Goal: Task Accomplishment & Management: Complete application form

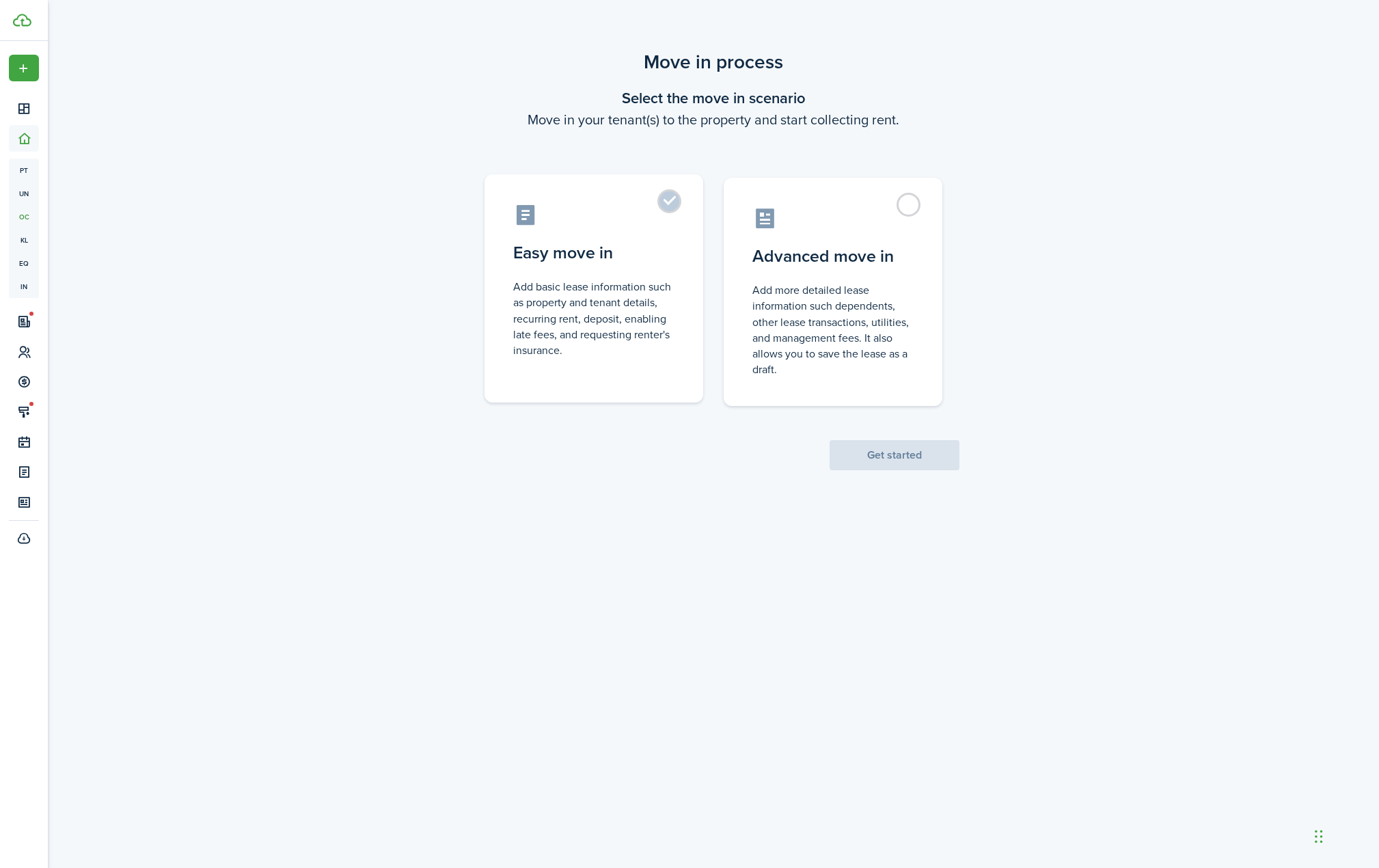
click at [645, 216] on control-radio-card-icon at bounding box center [593, 214] width 161 height 24
radio input "true"
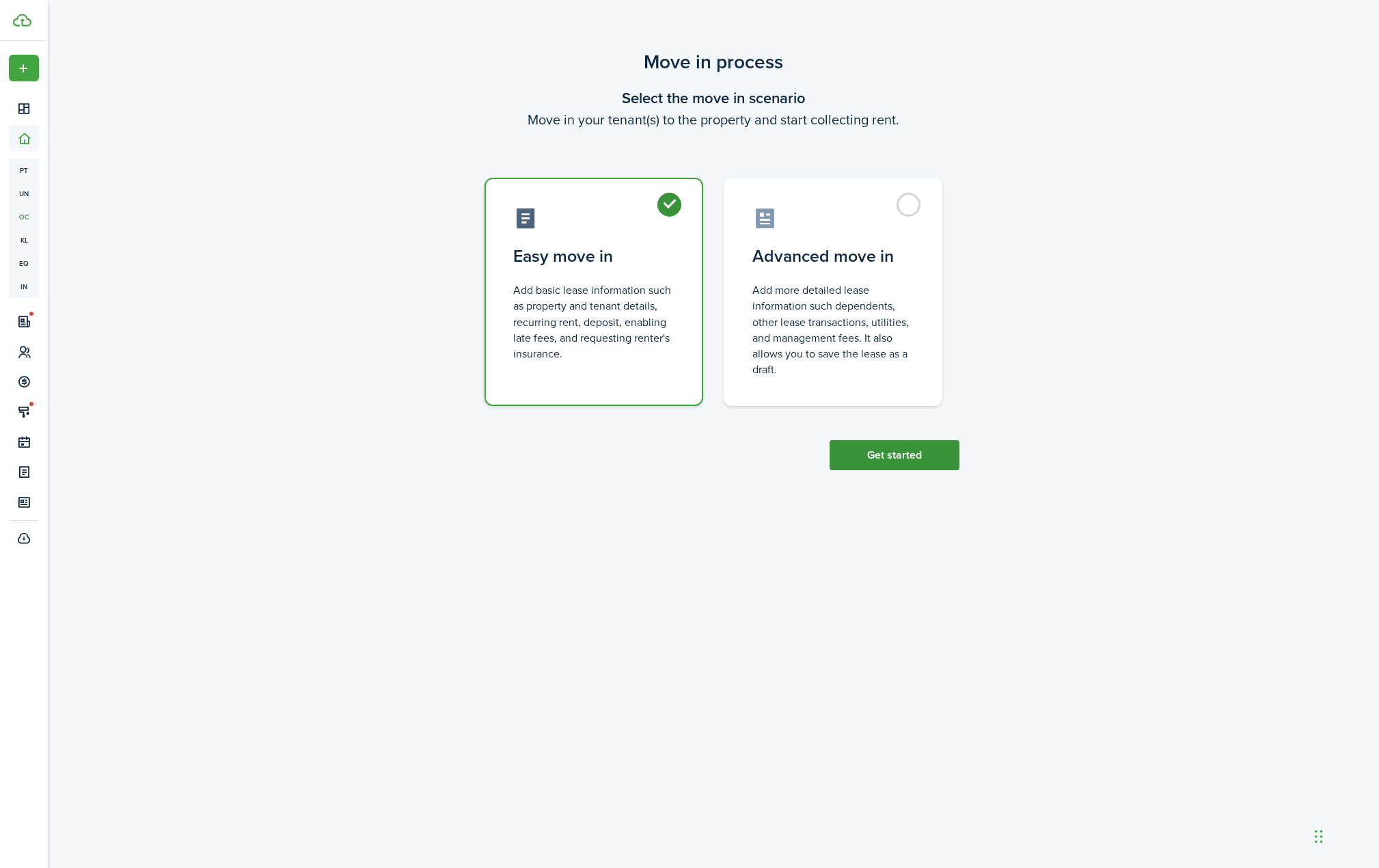
click at [881, 459] on button "Get started" at bounding box center [895, 455] width 130 height 30
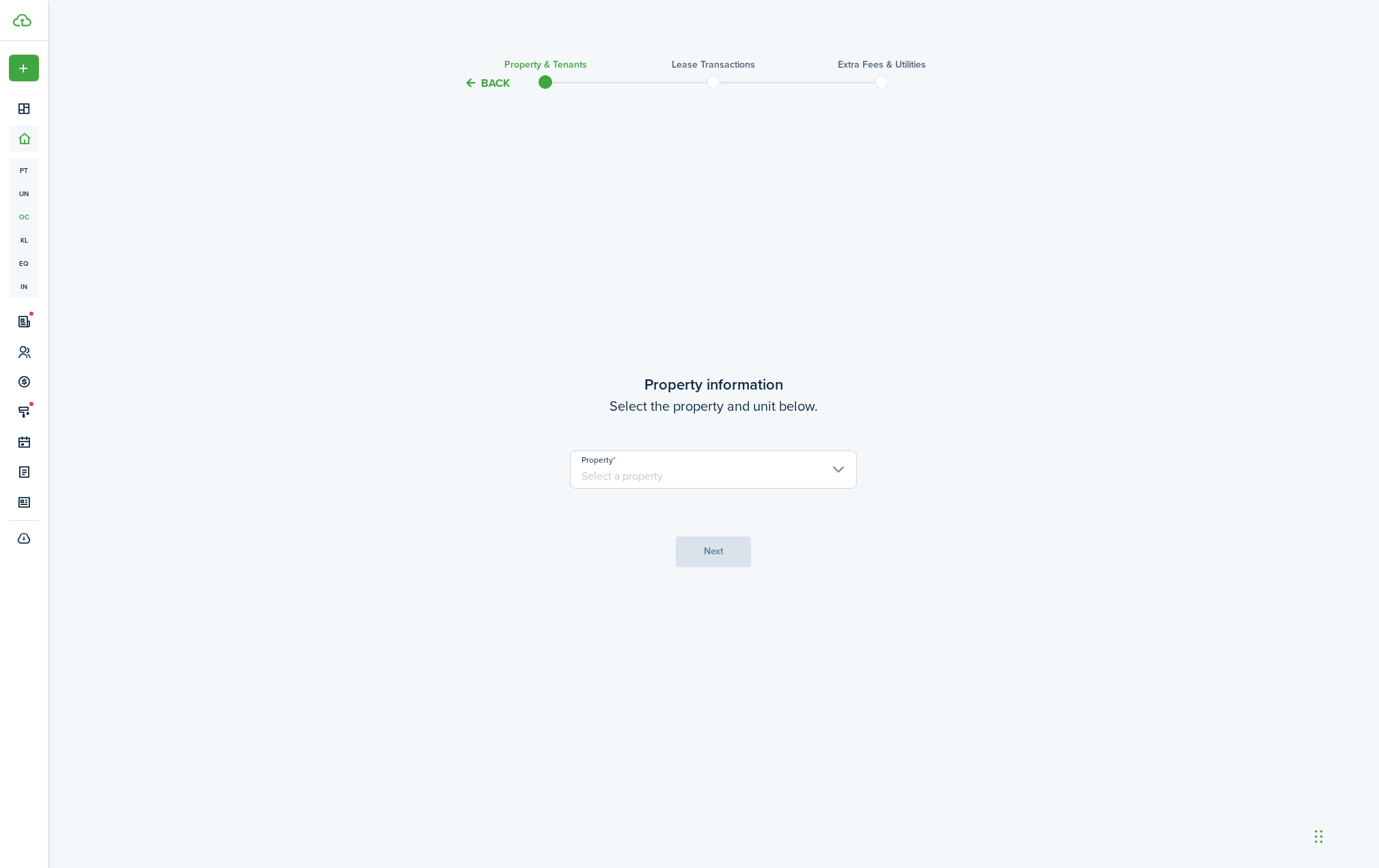
click at [795, 477] on input "Property" at bounding box center [713, 469] width 287 height 38
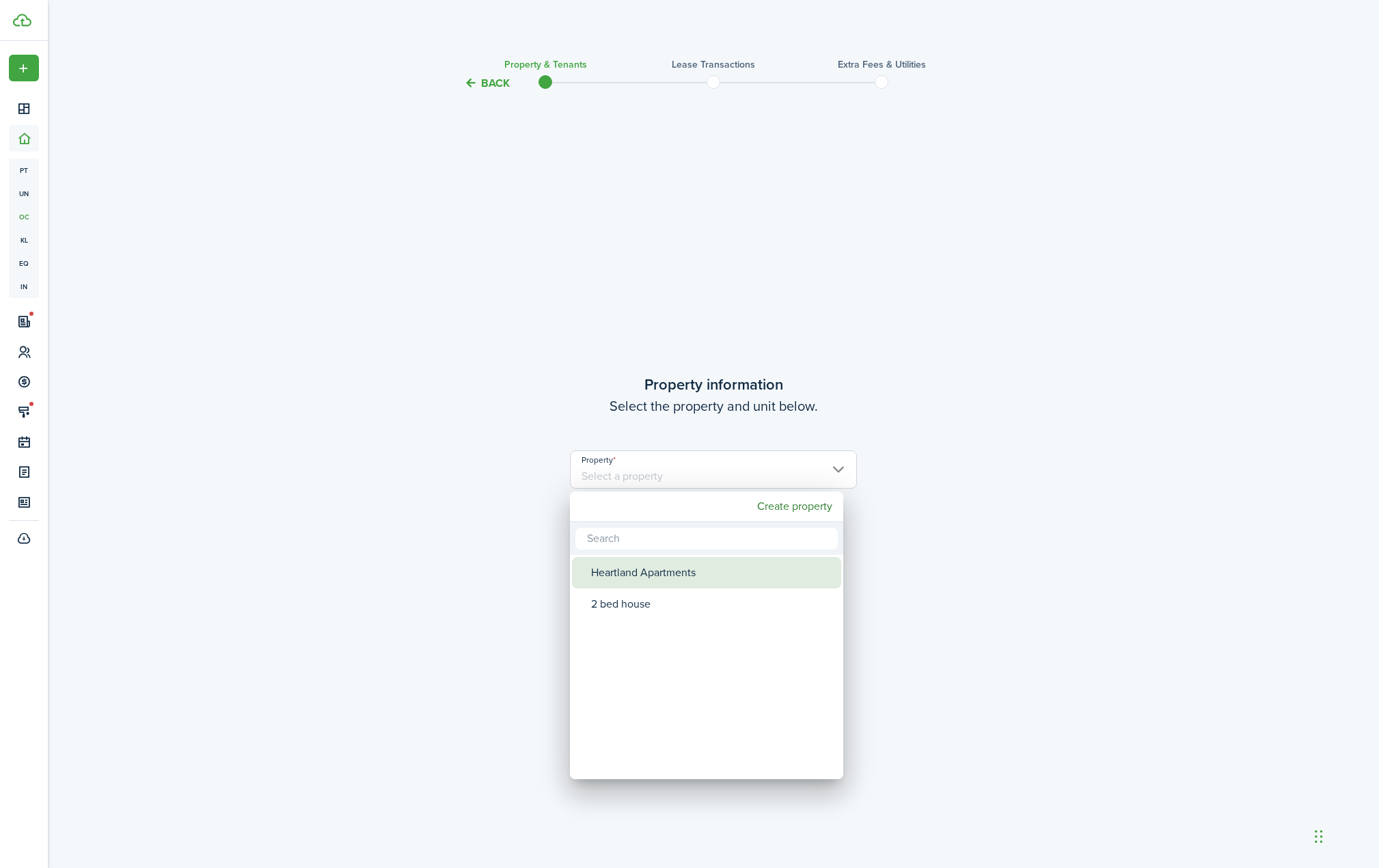
click at [670, 576] on div "Heartland Apartments" at bounding box center [712, 573] width 242 height 32
type input "Heartland Apartments"
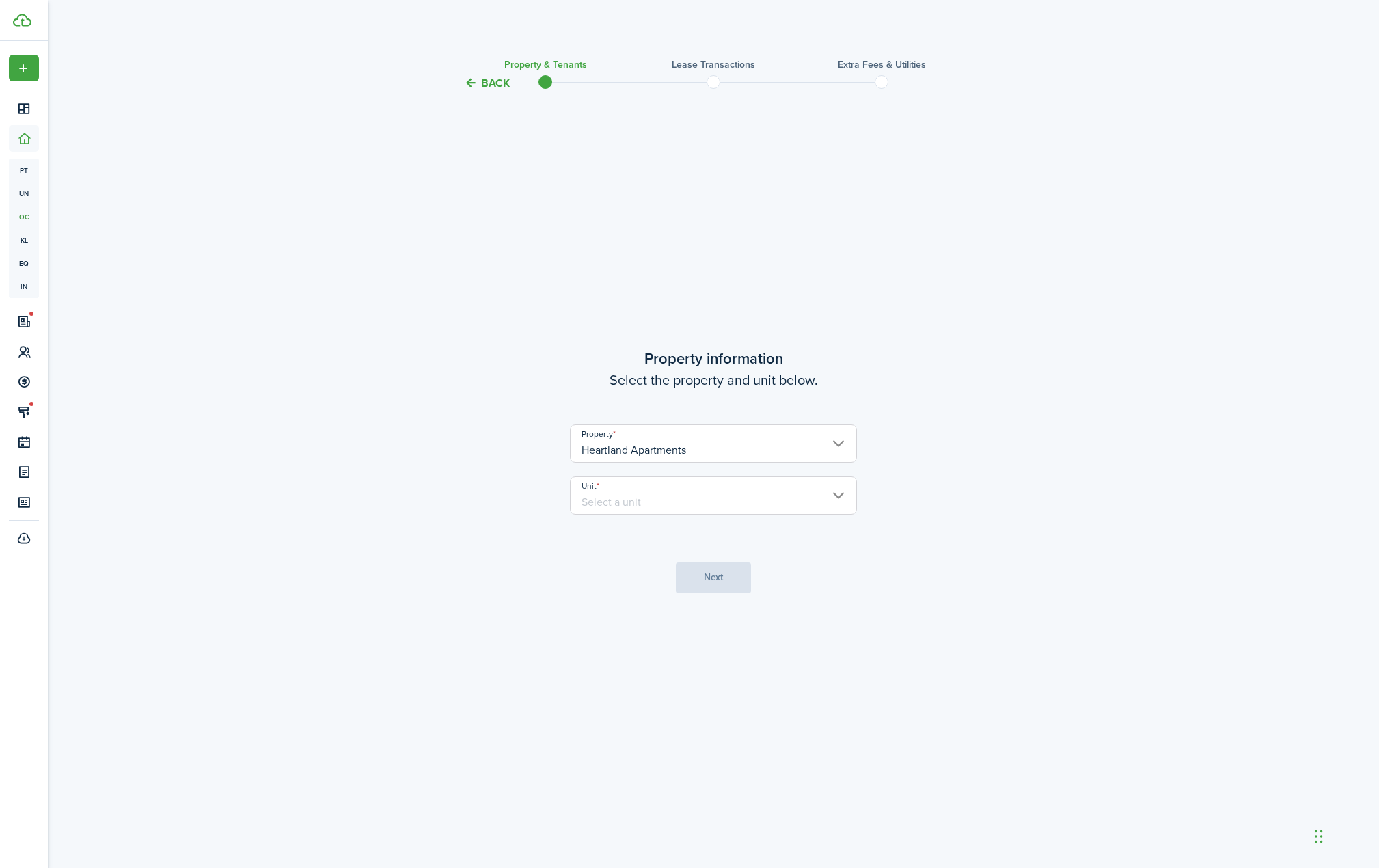
click at [680, 492] on input "Unit" at bounding box center [713, 495] width 287 height 38
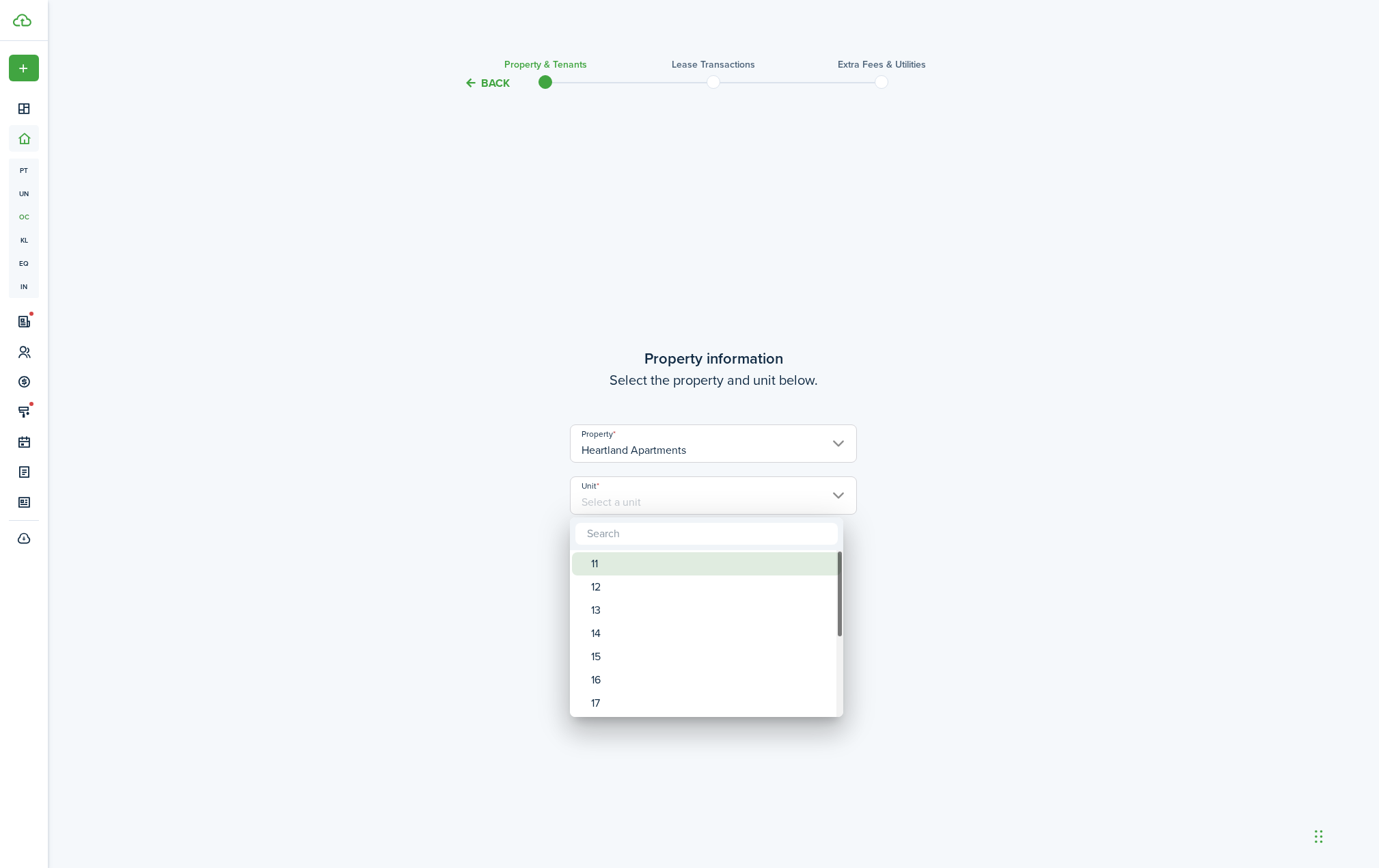
click at [667, 562] on div "11" at bounding box center [712, 564] width 242 height 24
type input "11"
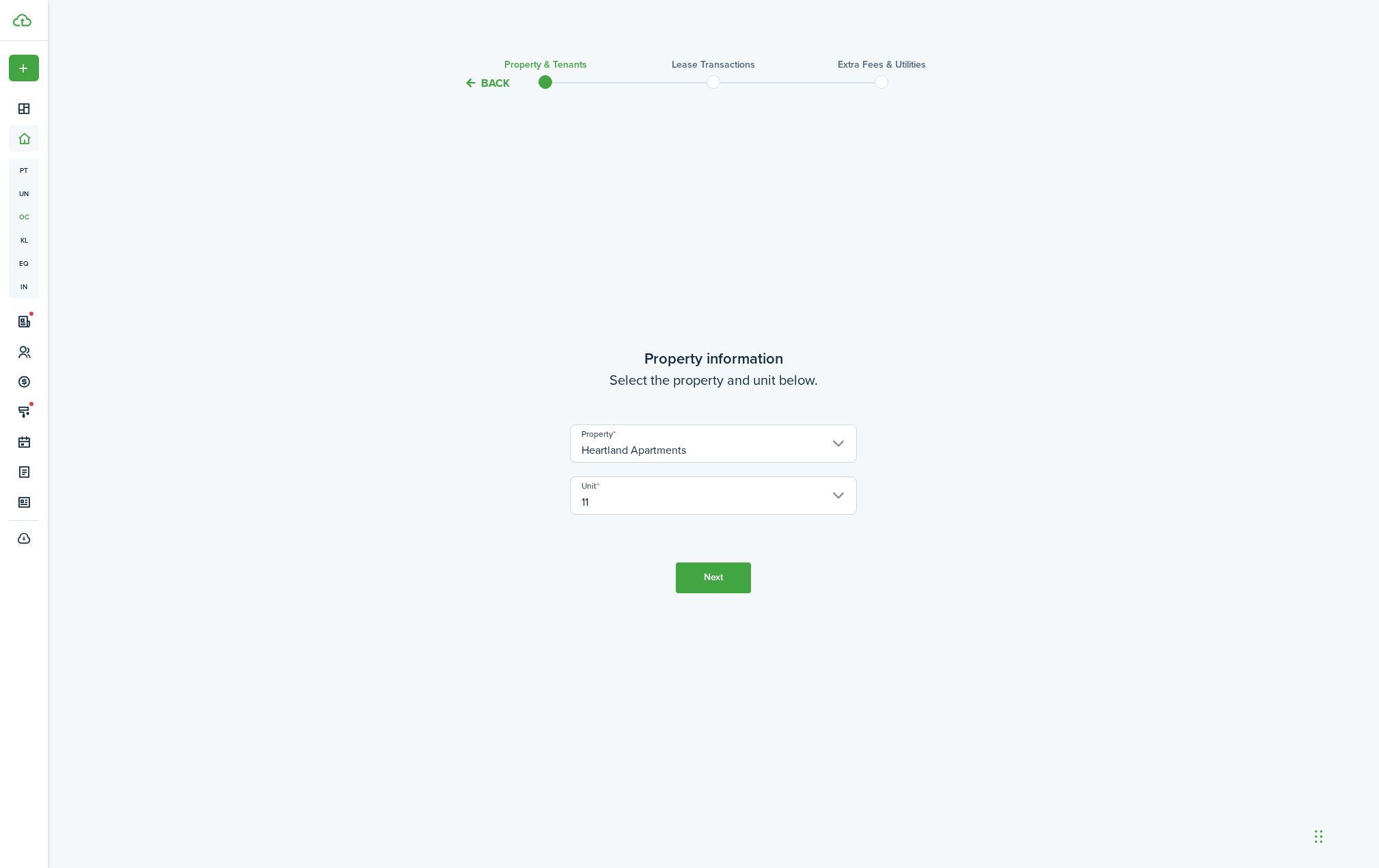
click at [711, 586] on button "Next" at bounding box center [713, 578] width 75 height 31
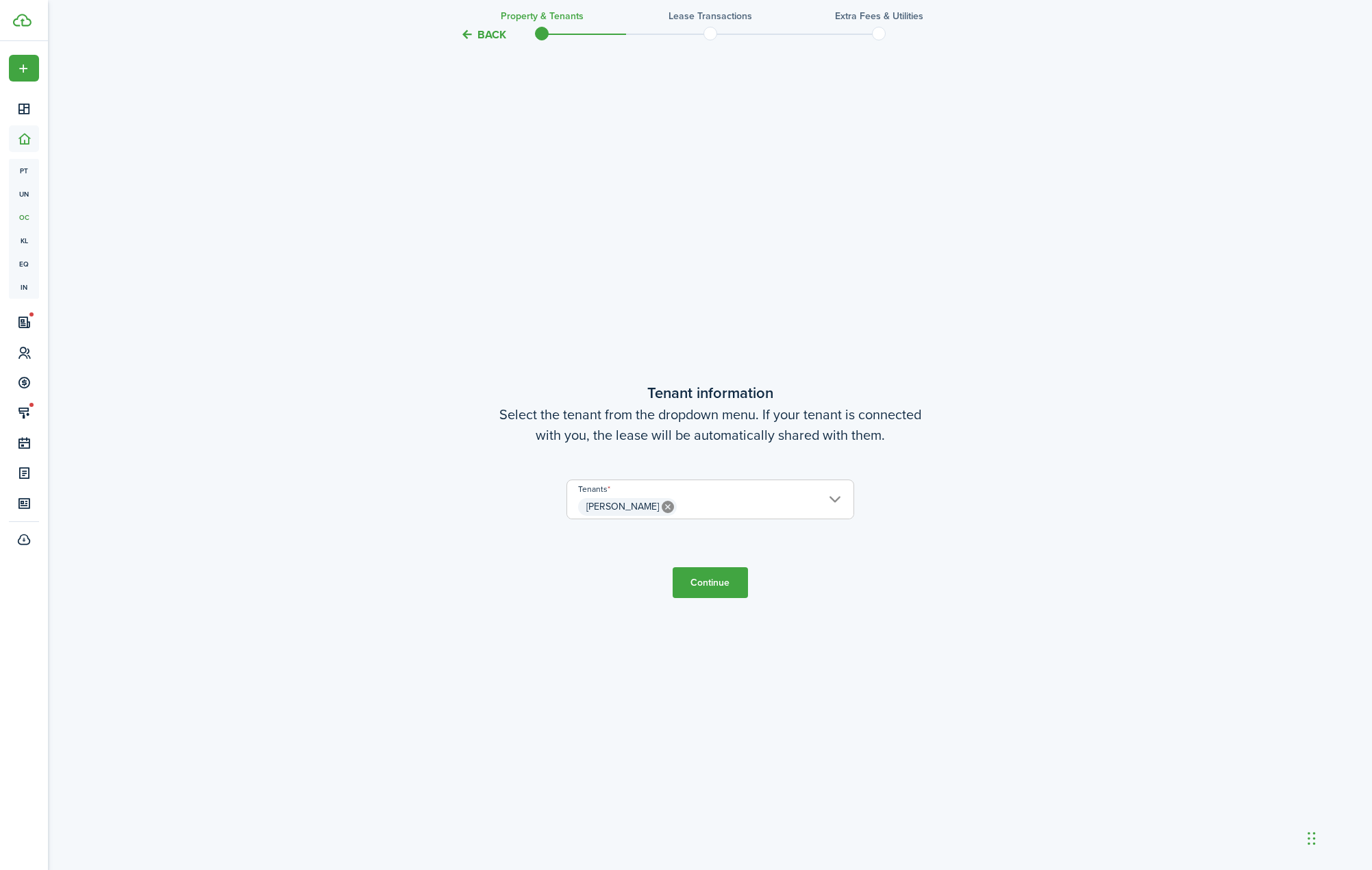
scroll to position [778, 0]
click at [712, 589] on button "Continue" at bounding box center [711, 582] width 75 height 31
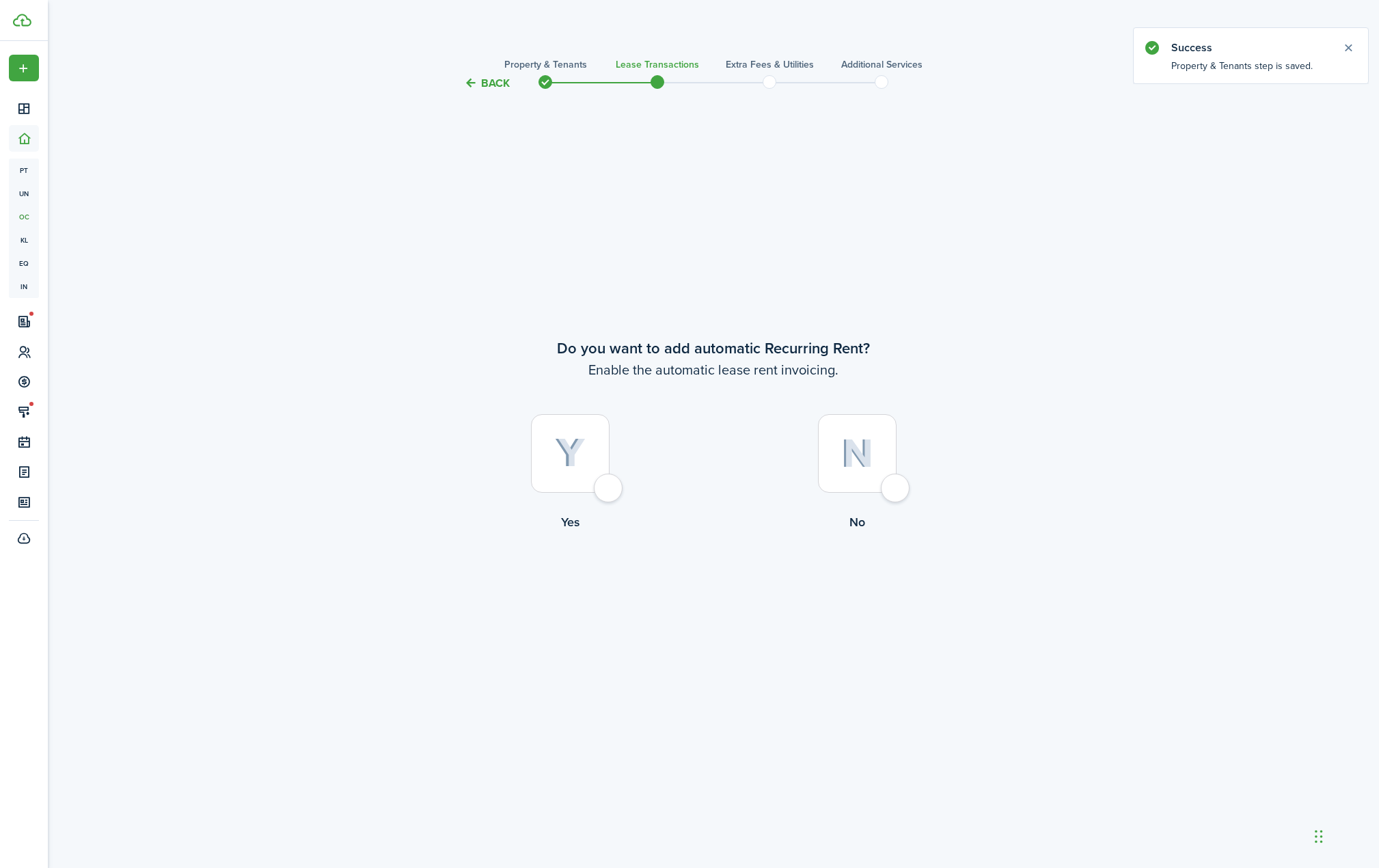
click at [576, 455] on img at bounding box center [570, 452] width 31 height 30
radio input "true"
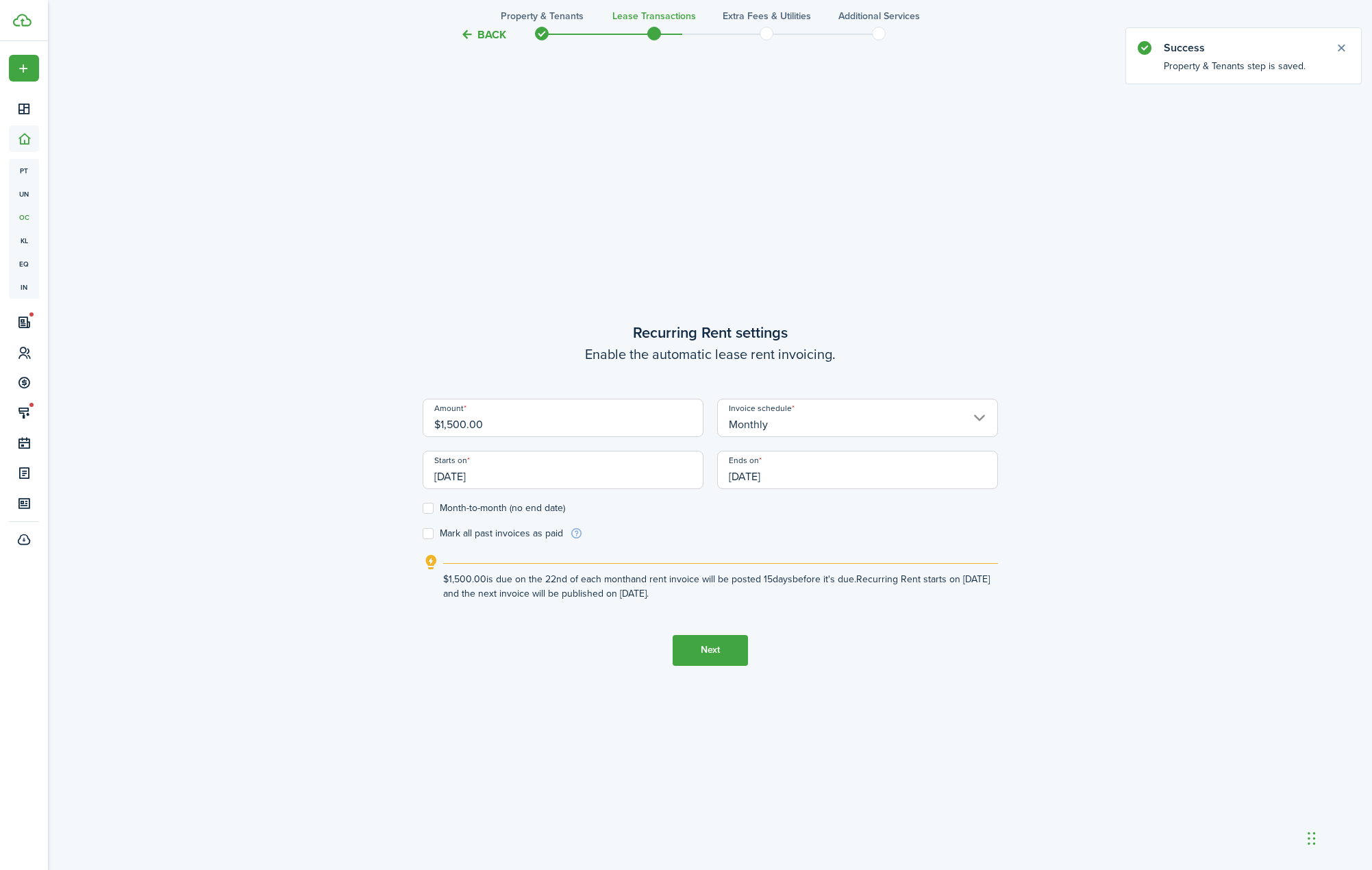
scroll to position [778, 0]
click at [532, 415] on input "$1,500.00" at bounding box center [563, 414] width 281 height 38
click at [629, 474] on input "[DATE]" at bounding box center [563, 466] width 281 height 38
type input "$1,550.00"
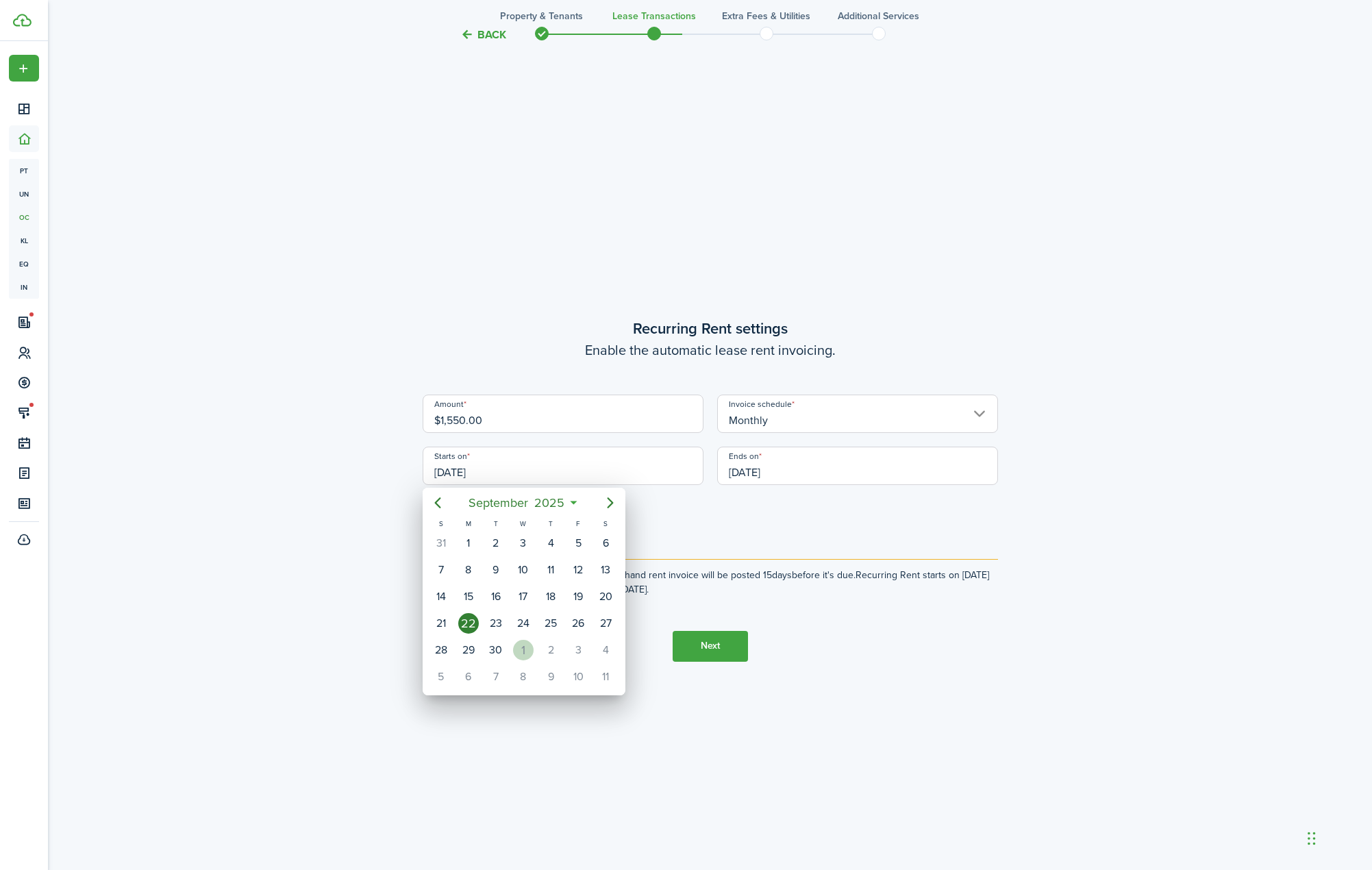
click at [525, 651] on div "1" at bounding box center [524, 650] width 21 height 21
type input "[DATE]"
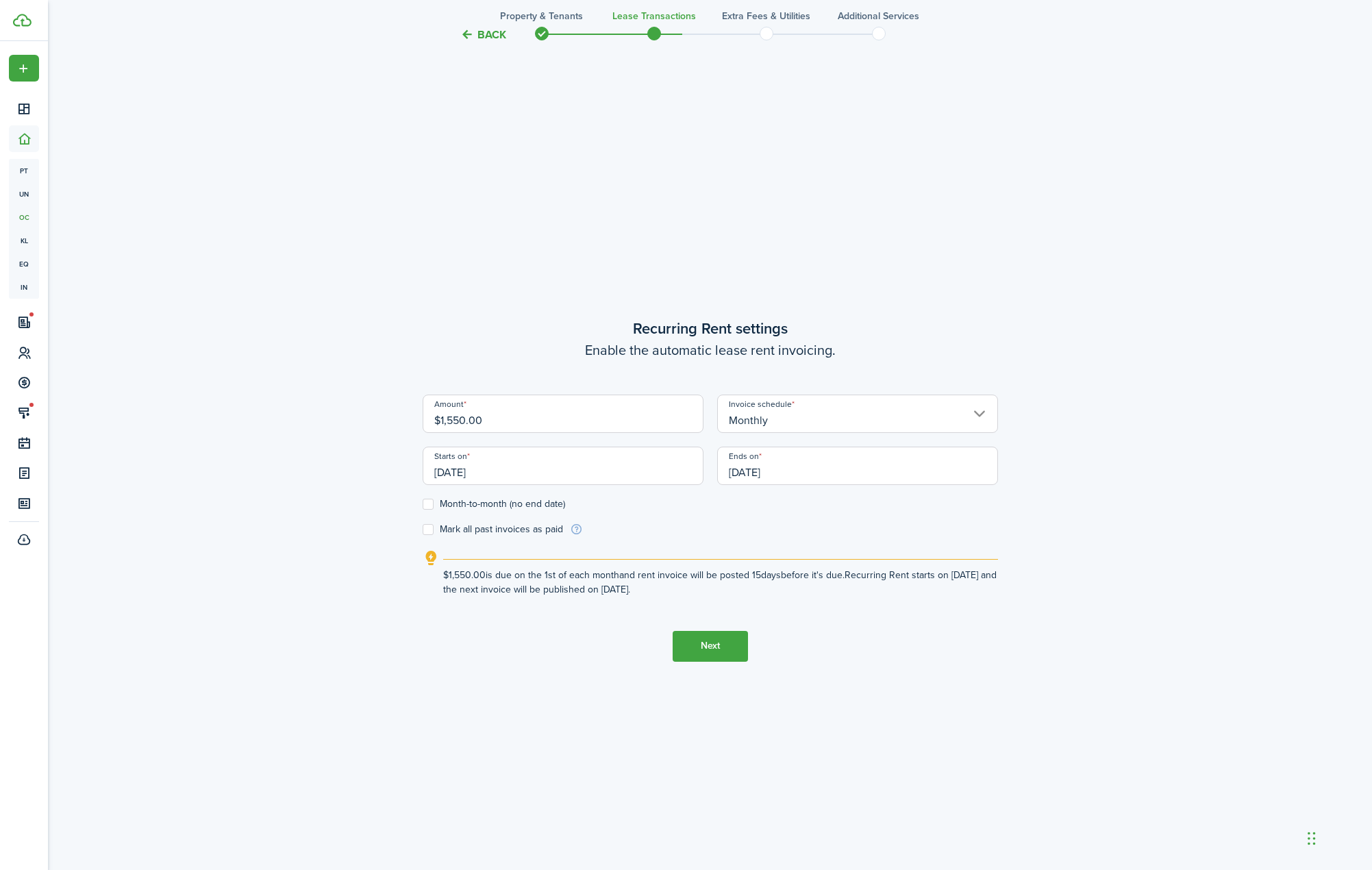
click at [871, 475] on input "[DATE]" at bounding box center [858, 466] width 281 height 38
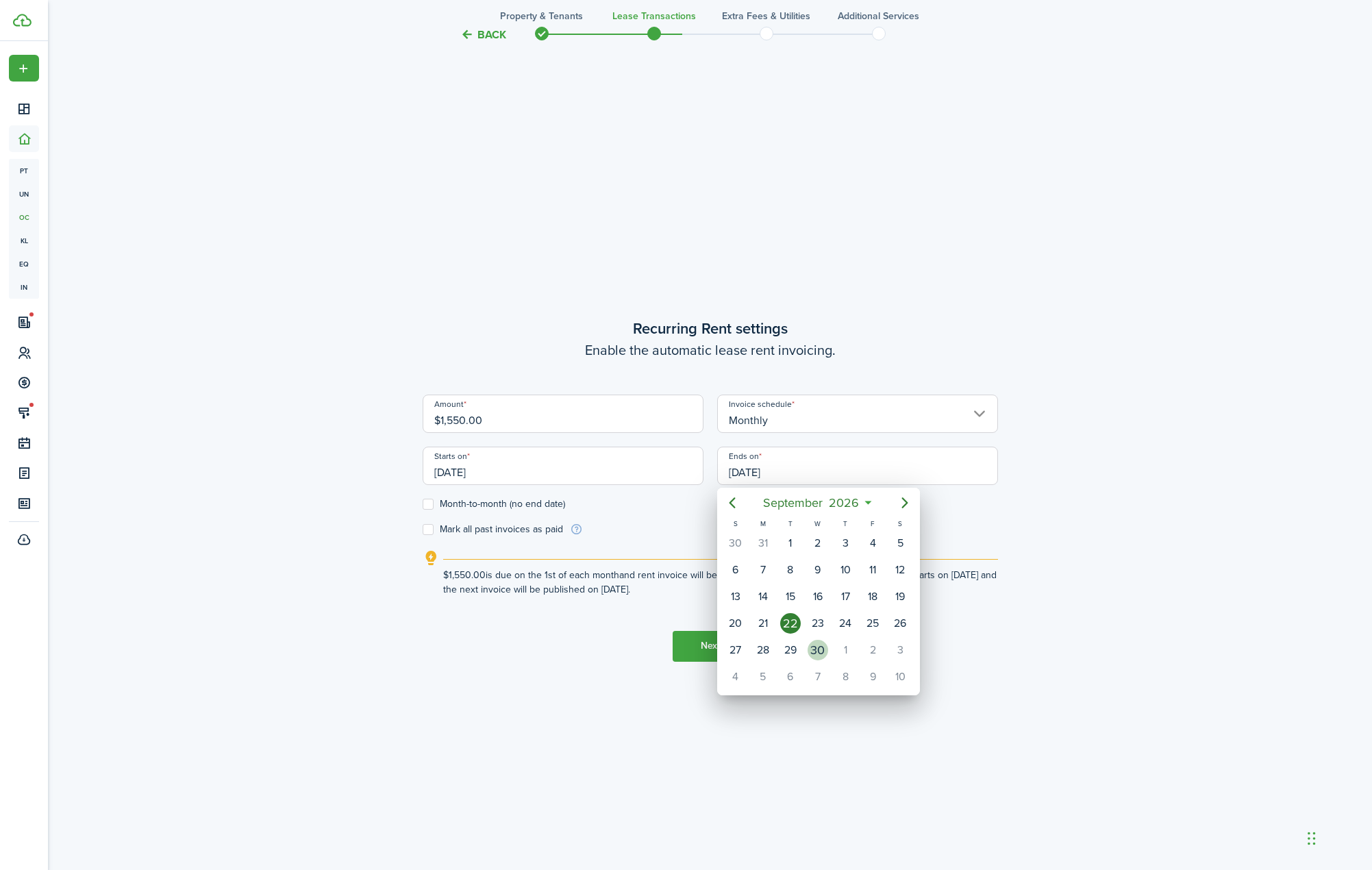
click at [824, 649] on div "30" at bounding box center [818, 650] width 21 height 21
type input "[DATE]"
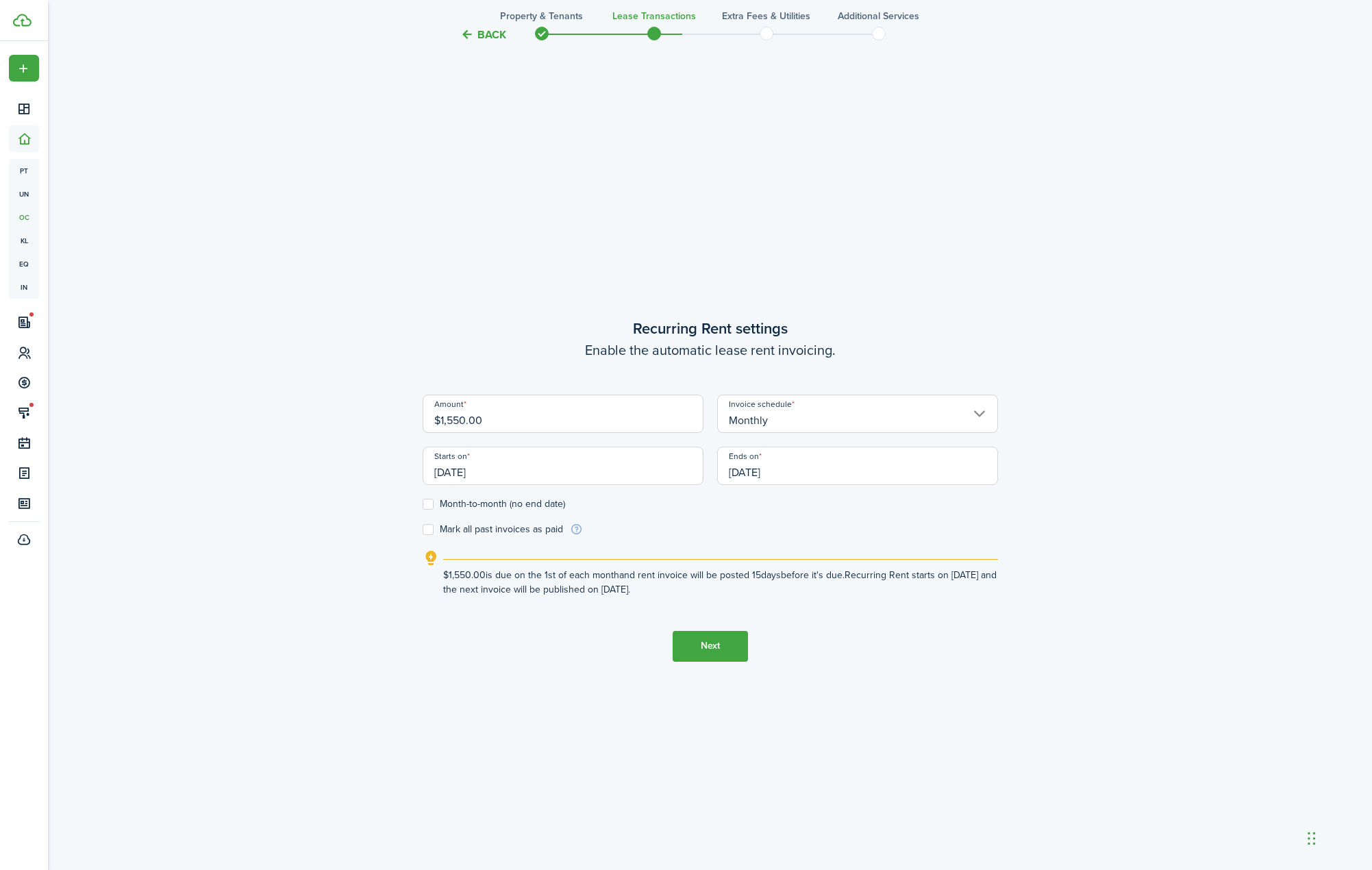
click at [709, 655] on button "Next" at bounding box center [711, 646] width 75 height 31
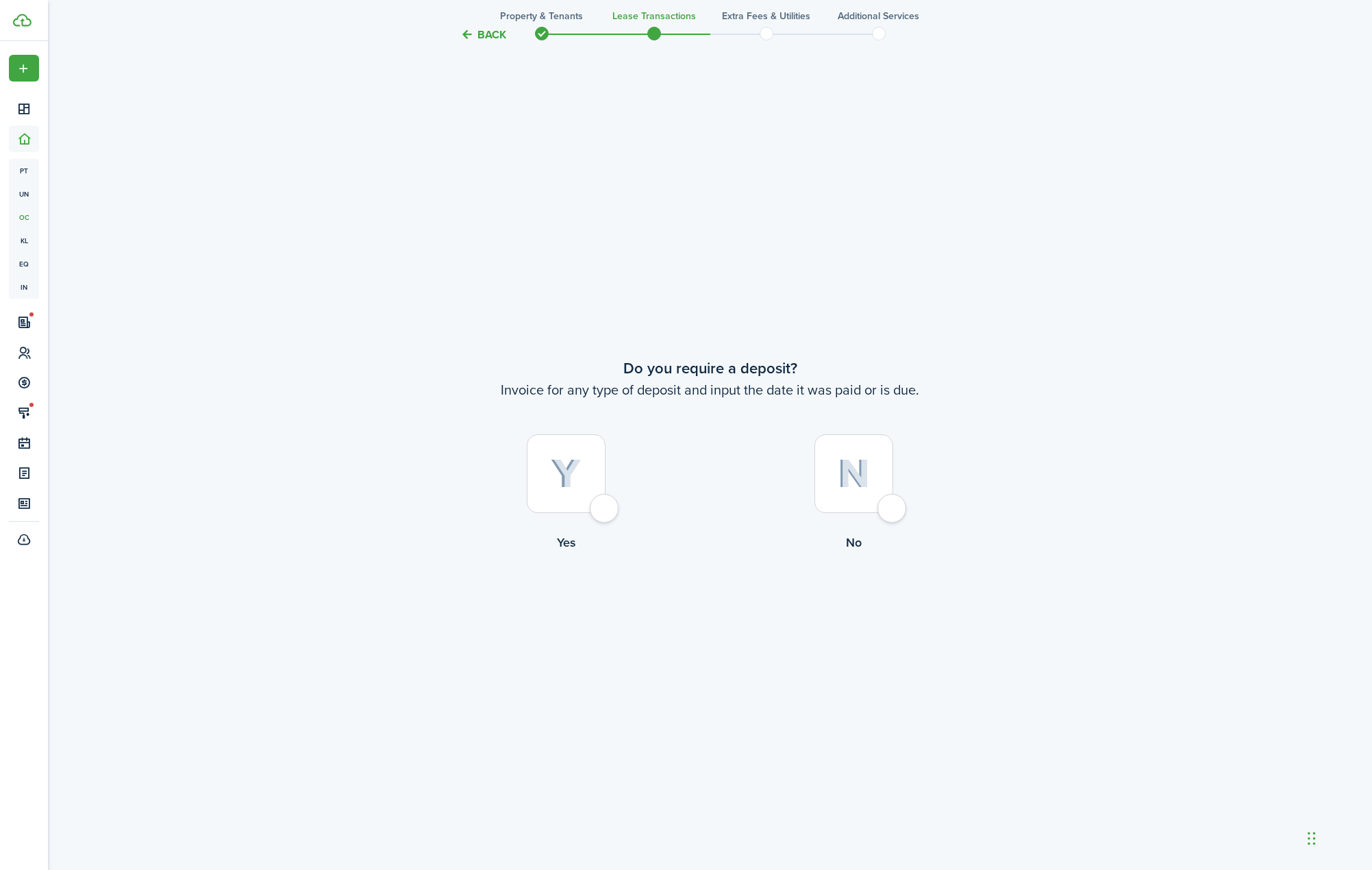
scroll to position [1648, 0]
click at [856, 488] on div at bounding box center [853, 472] width 79 height 79
radio input "true"
click at [858, 486] on img at bounding box center [854, 472] width 33 height 30
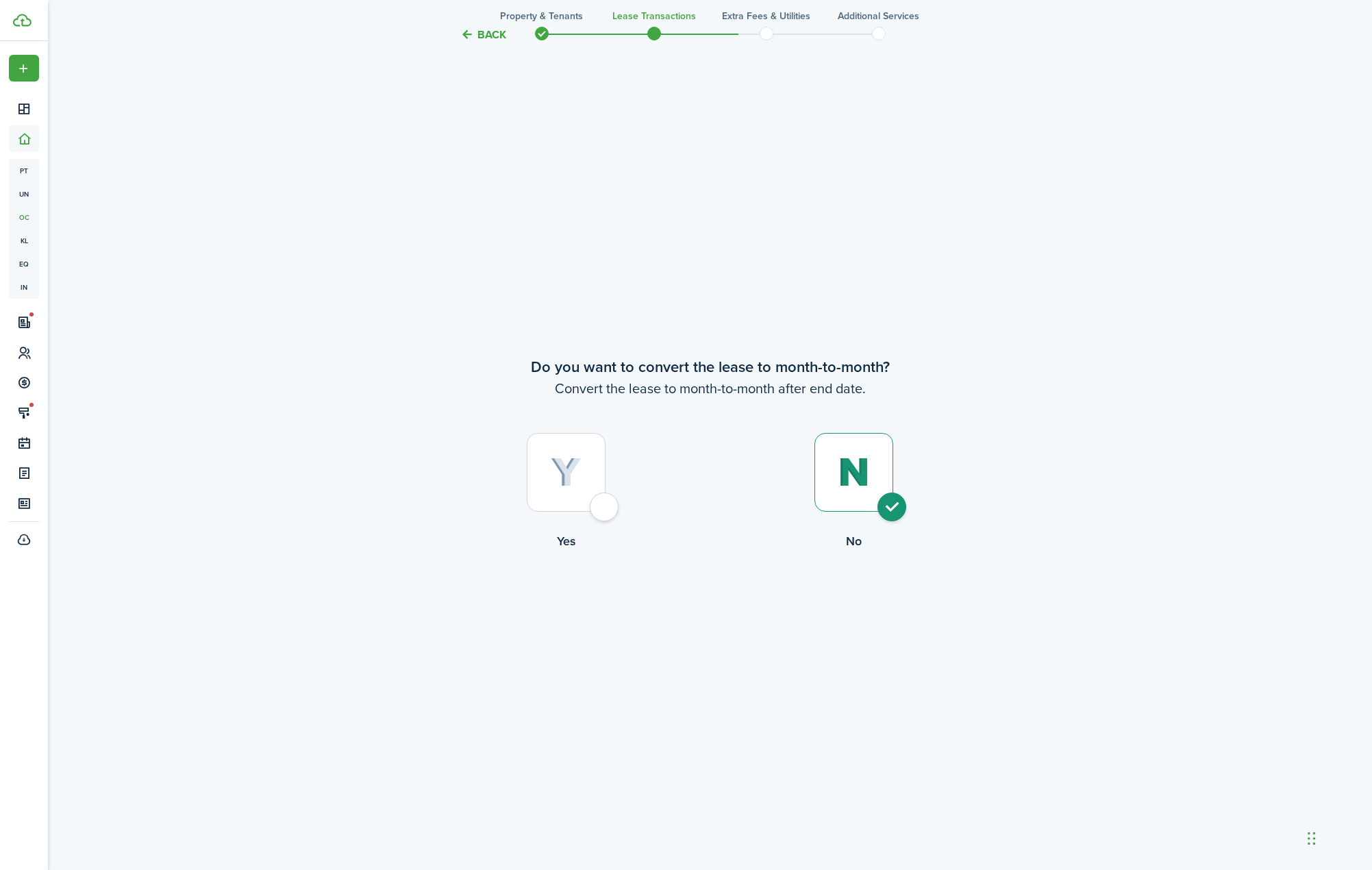
radio input "true"
click at [709, 610] on button "Continue" at bounding box center [711, 607] width 75 height 31
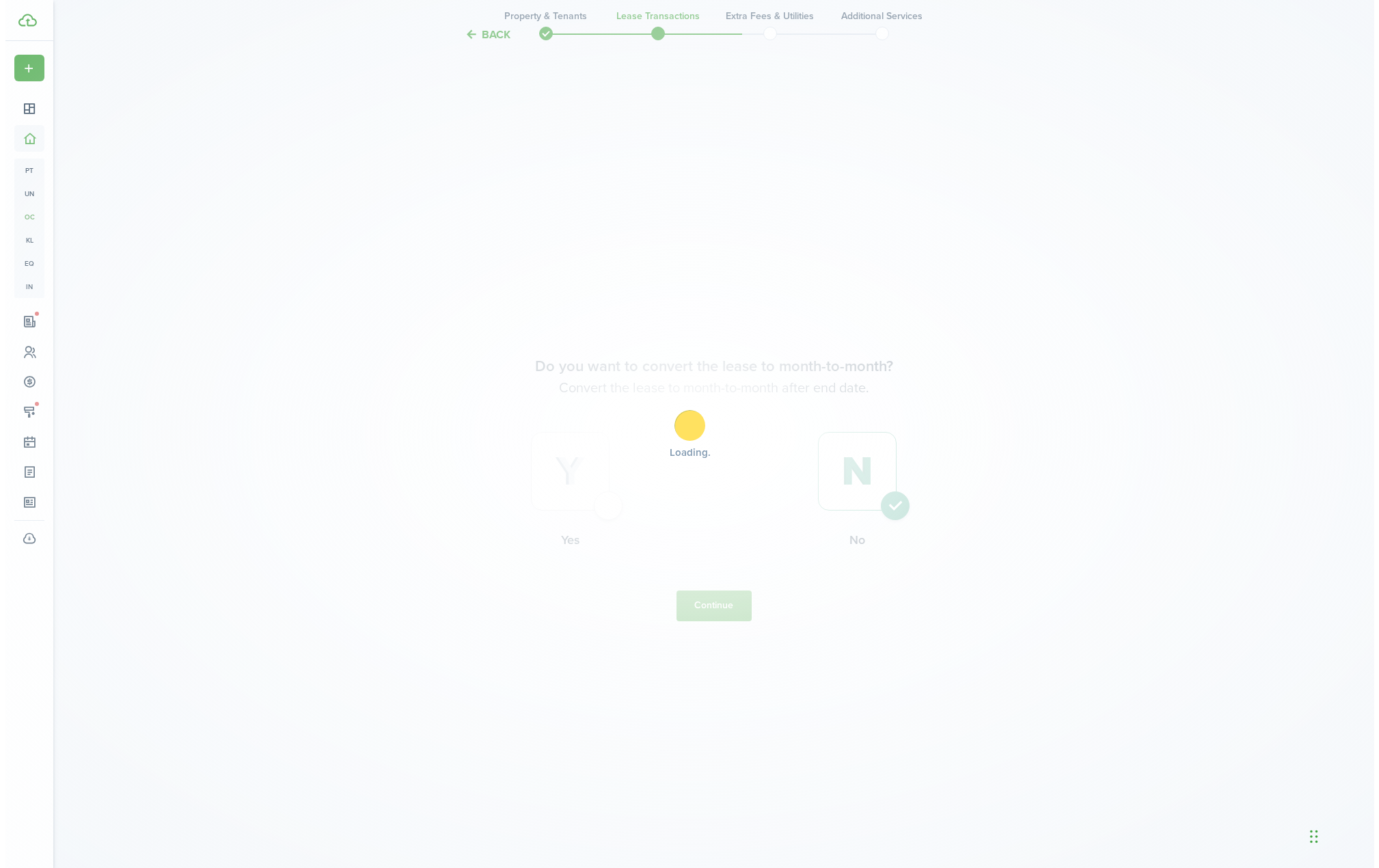
scroll to position [0, 0]
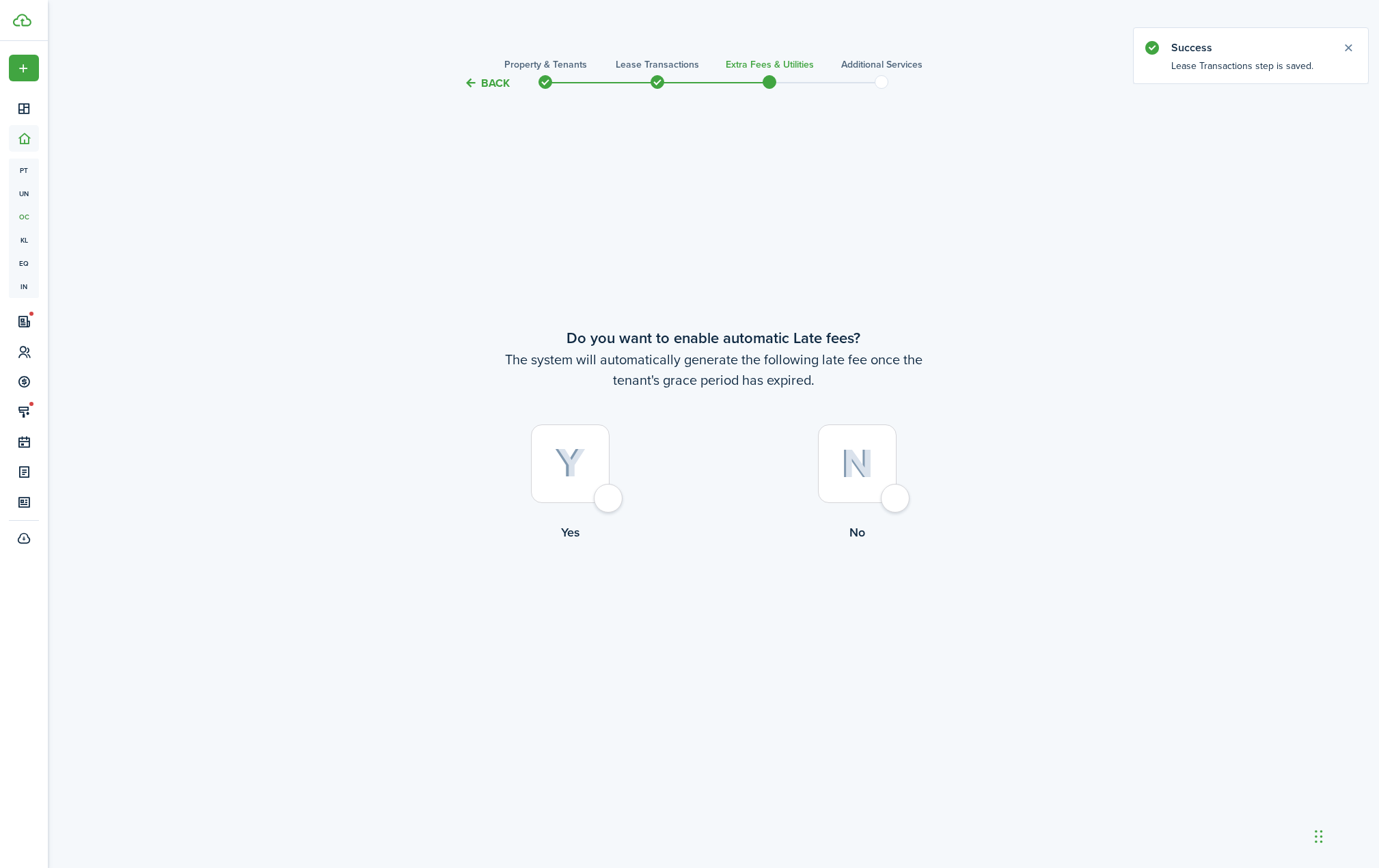
click at [584, 488] on div at bounding box center [570, 463] width 79 height 79
radio input "true"
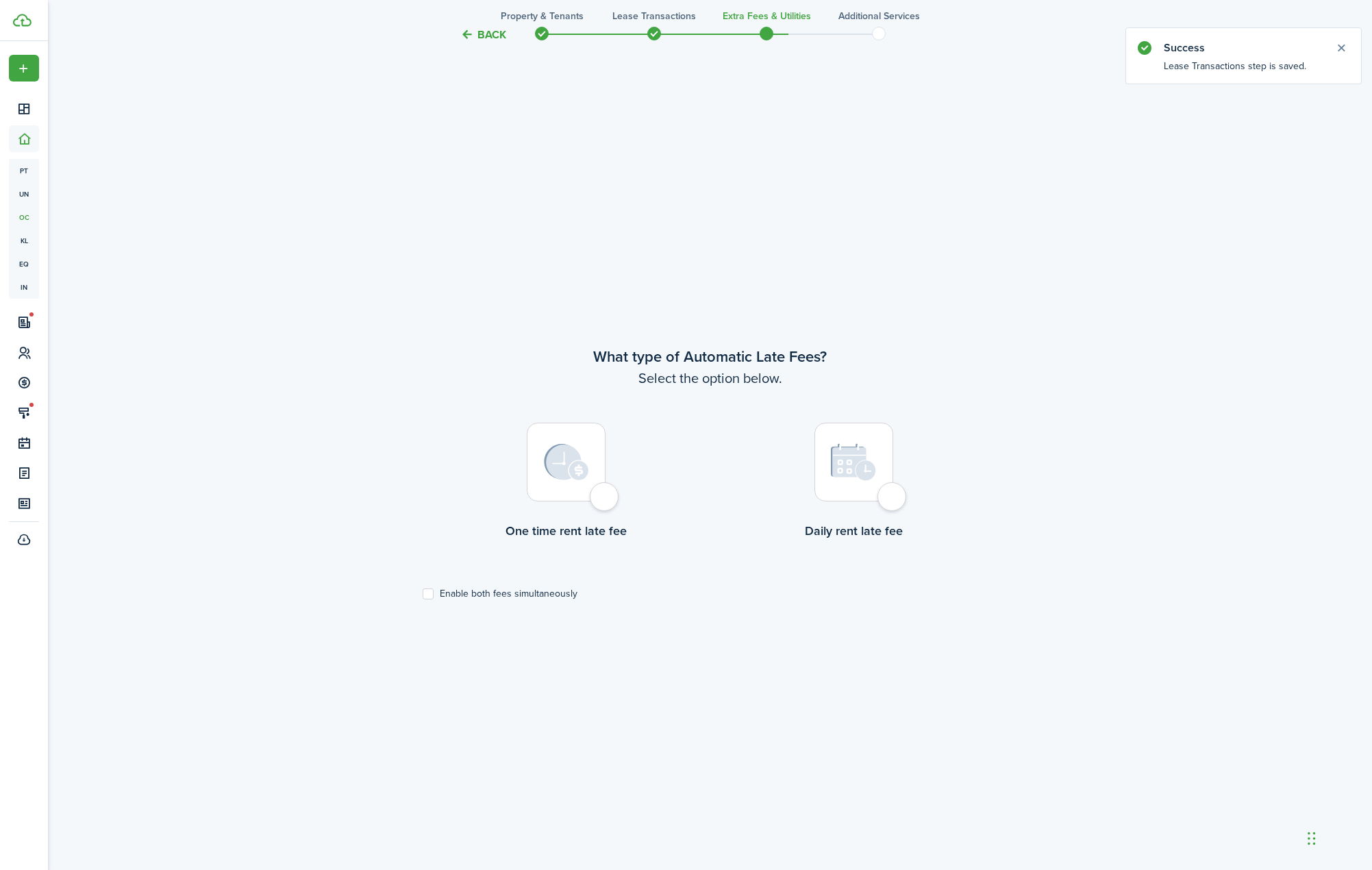
scroll to position [778, 0]
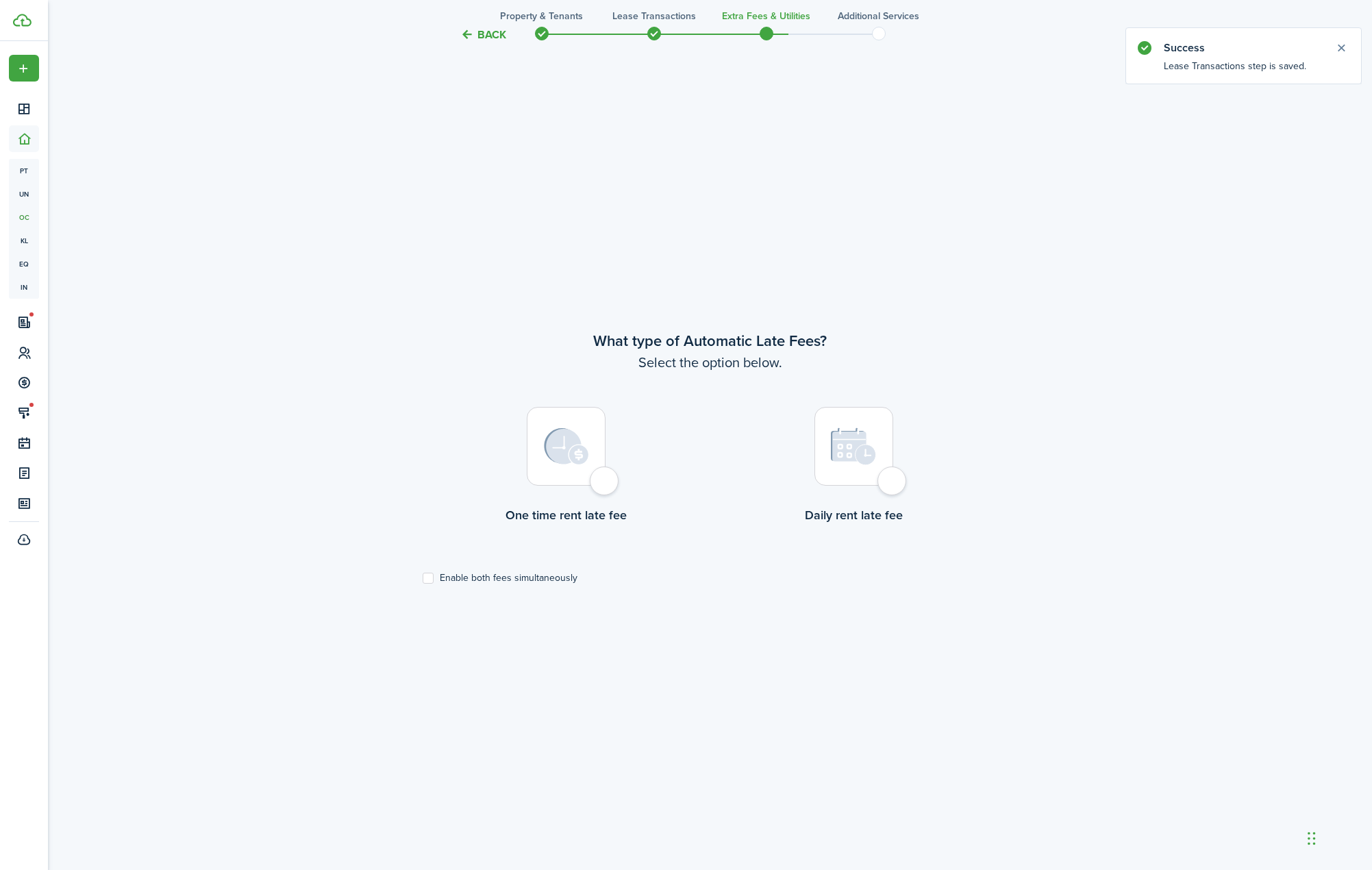
click at [565, 459] on img at bounding box center [566, 447] width 45 height 37
radio input "true"
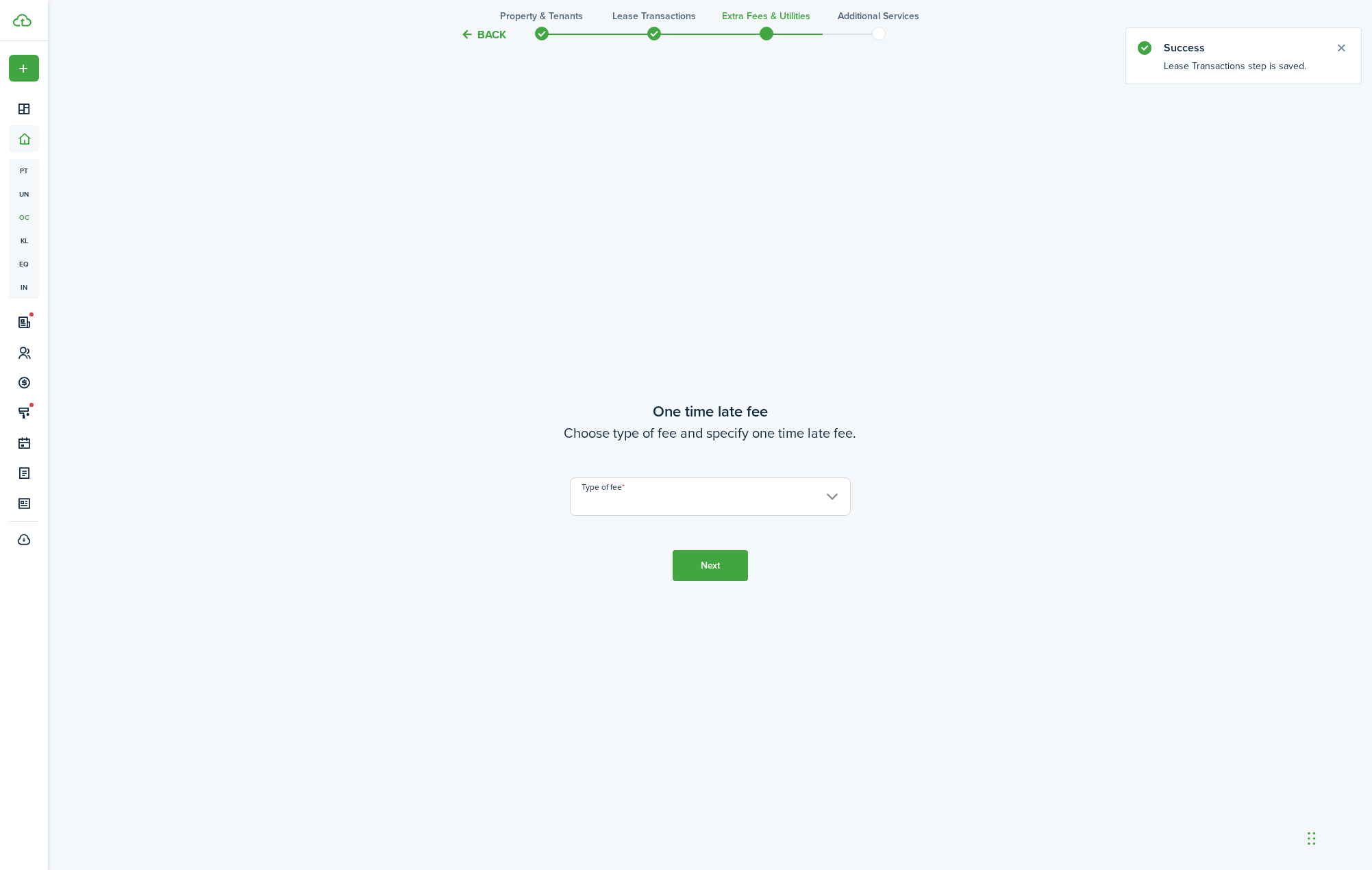
scroll to position [1648, 0]
click at [730, 493] on input "Type of fee" at bounding box center [710, 495] width 281 height 38
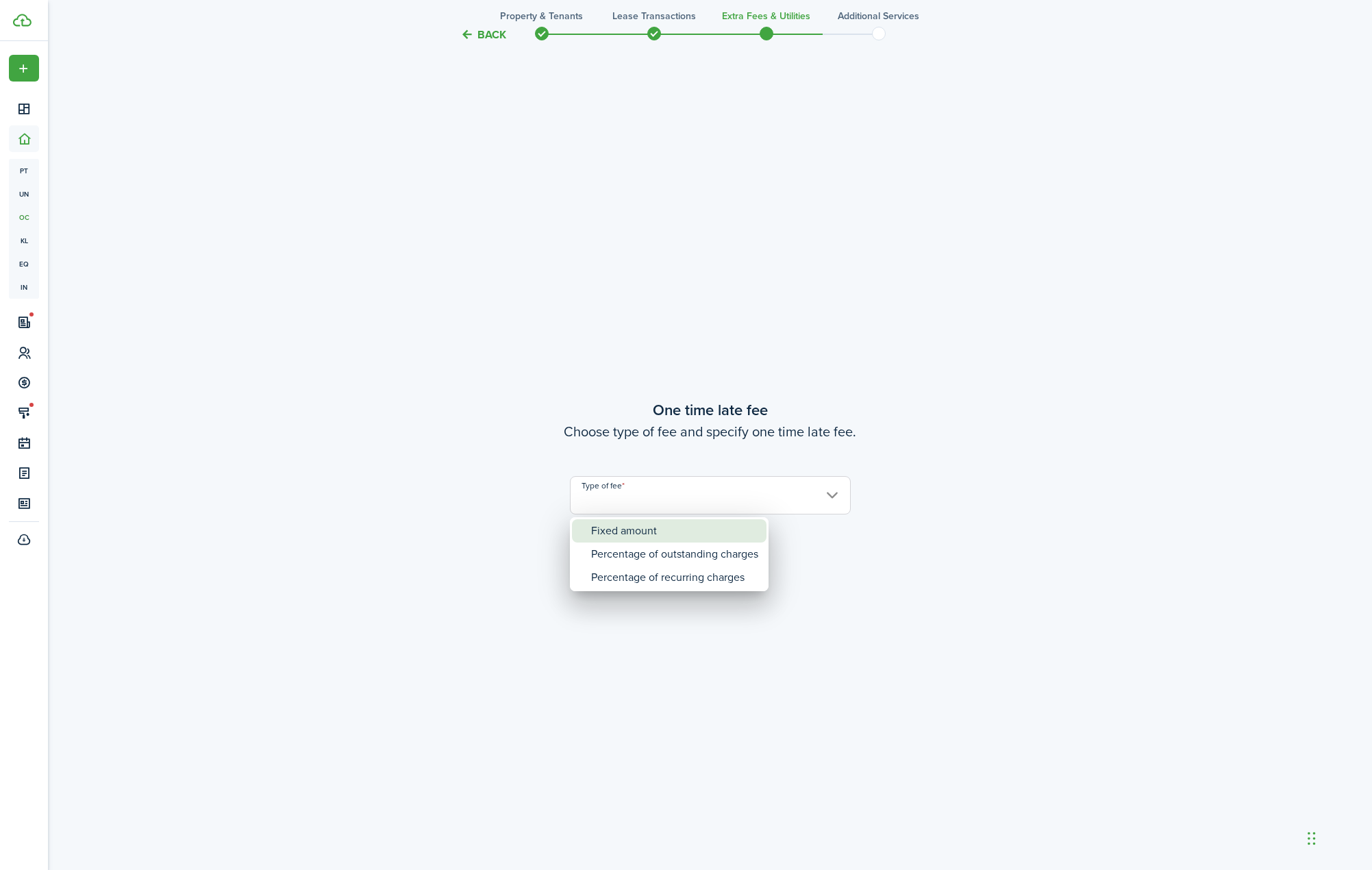
click at [723, 537] on div "Fixed amount" at bounding box center [675, 531] width 167 height 24
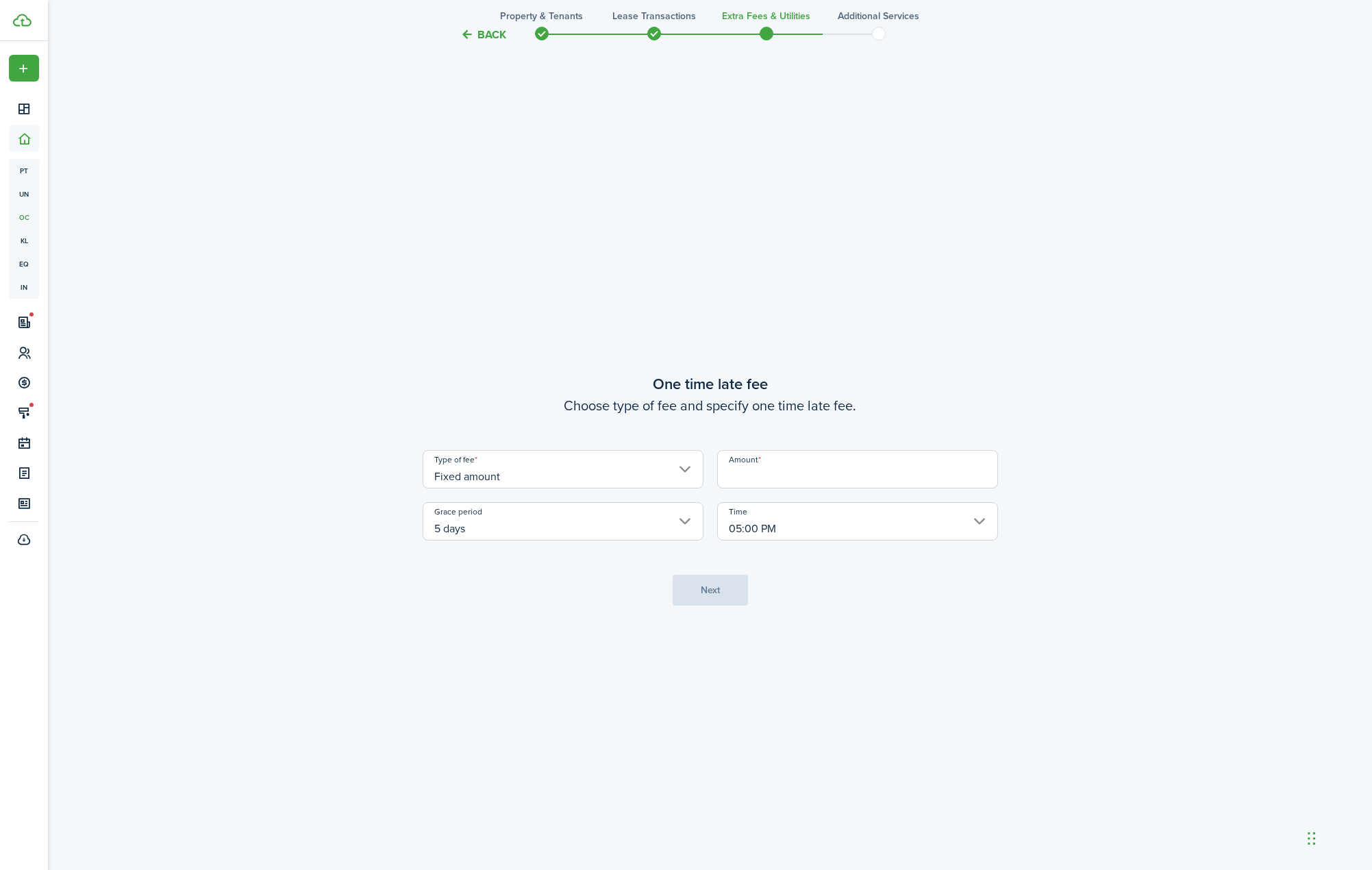
click at [664, 469] on input "Fixed amount" at bounding box center [563, 469] width 281 height 38
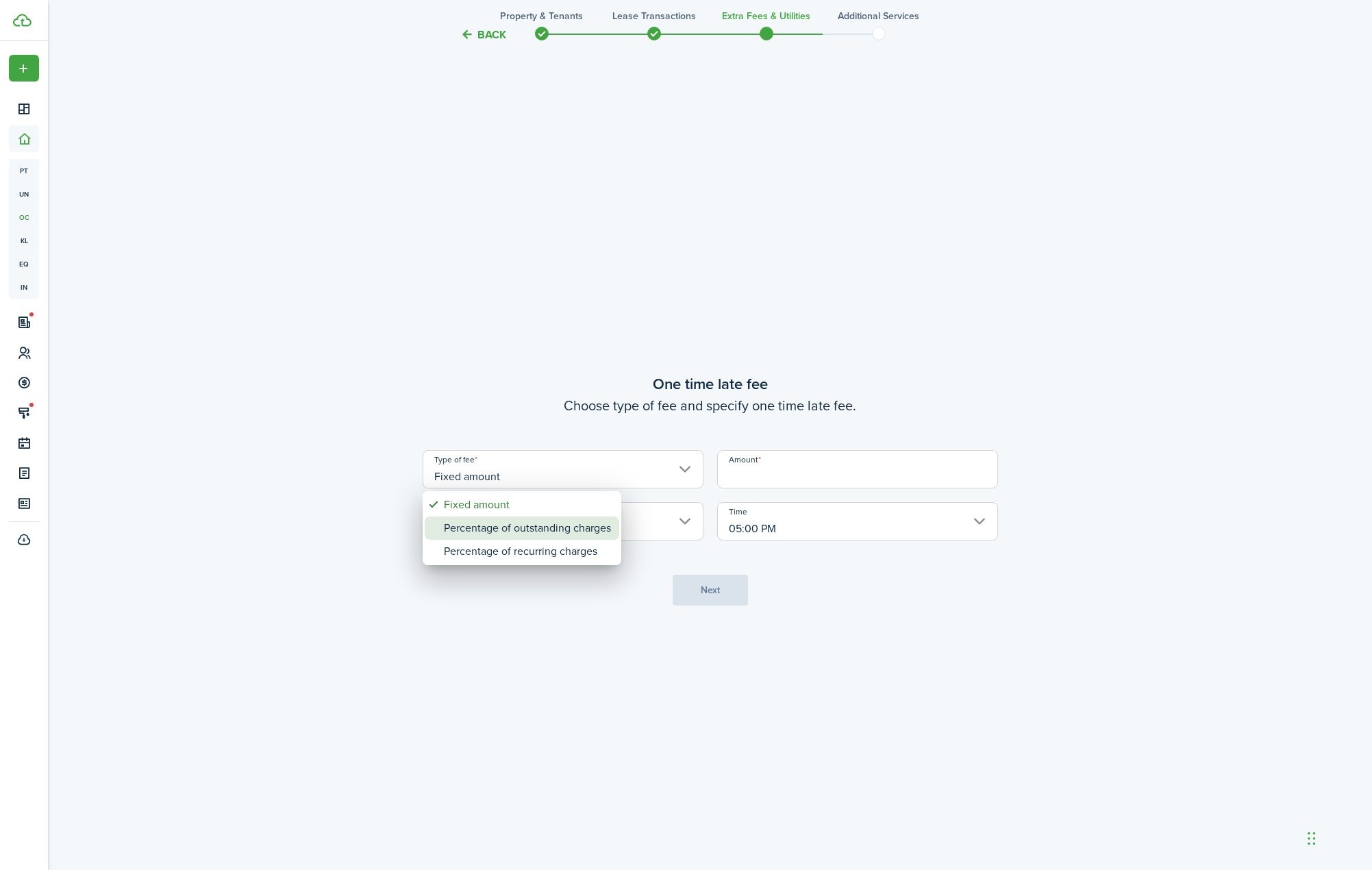
click at [597, 527] on div "Percentage of outstanding charges" at bounding box center [528, 528] width 167 height 24
type input "Percentage of outstanding charges"
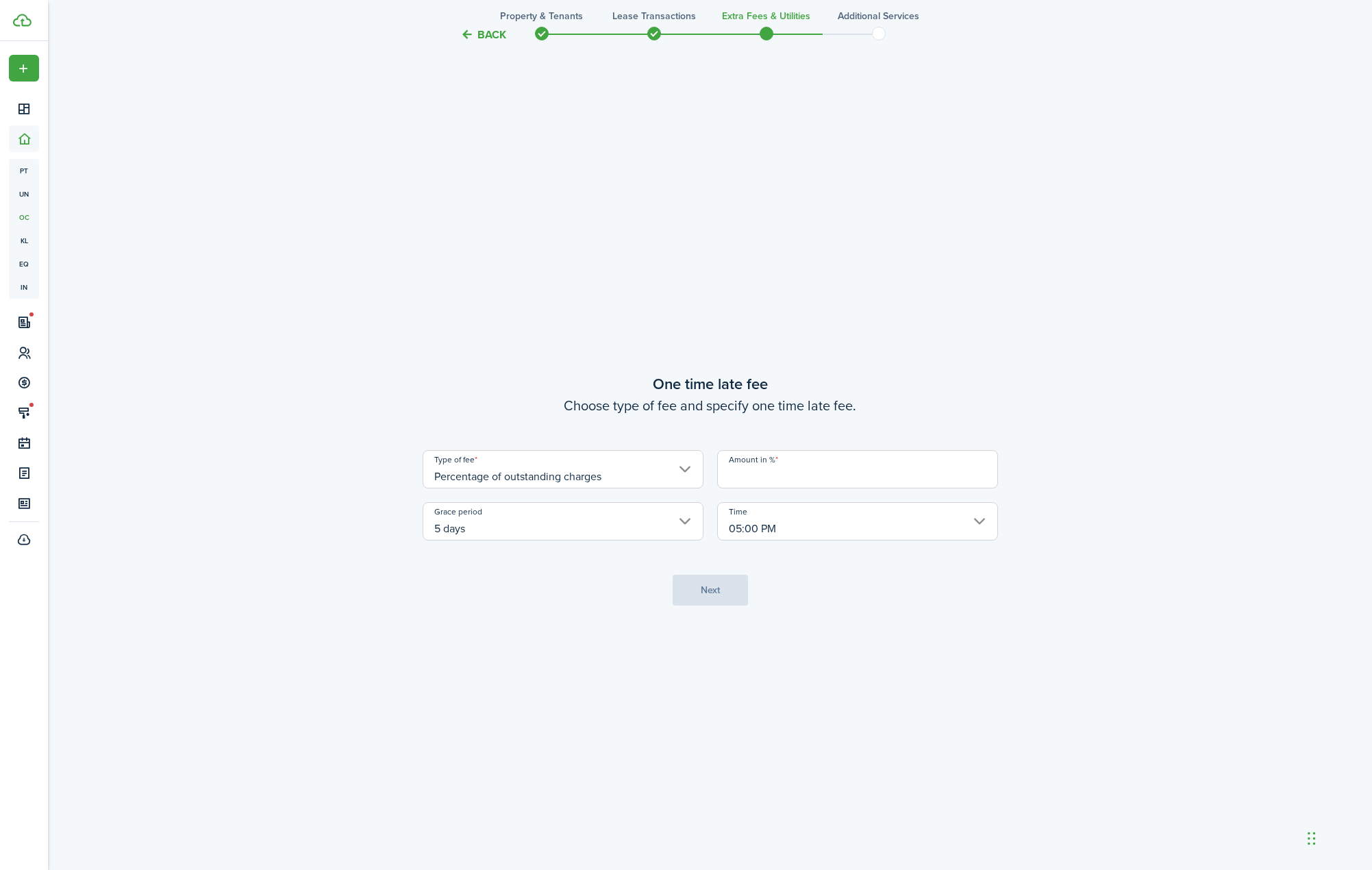
click at [762, 482] on input "Amount in %" at bounding box center [858, 469] width 281 height 38
type input "10"
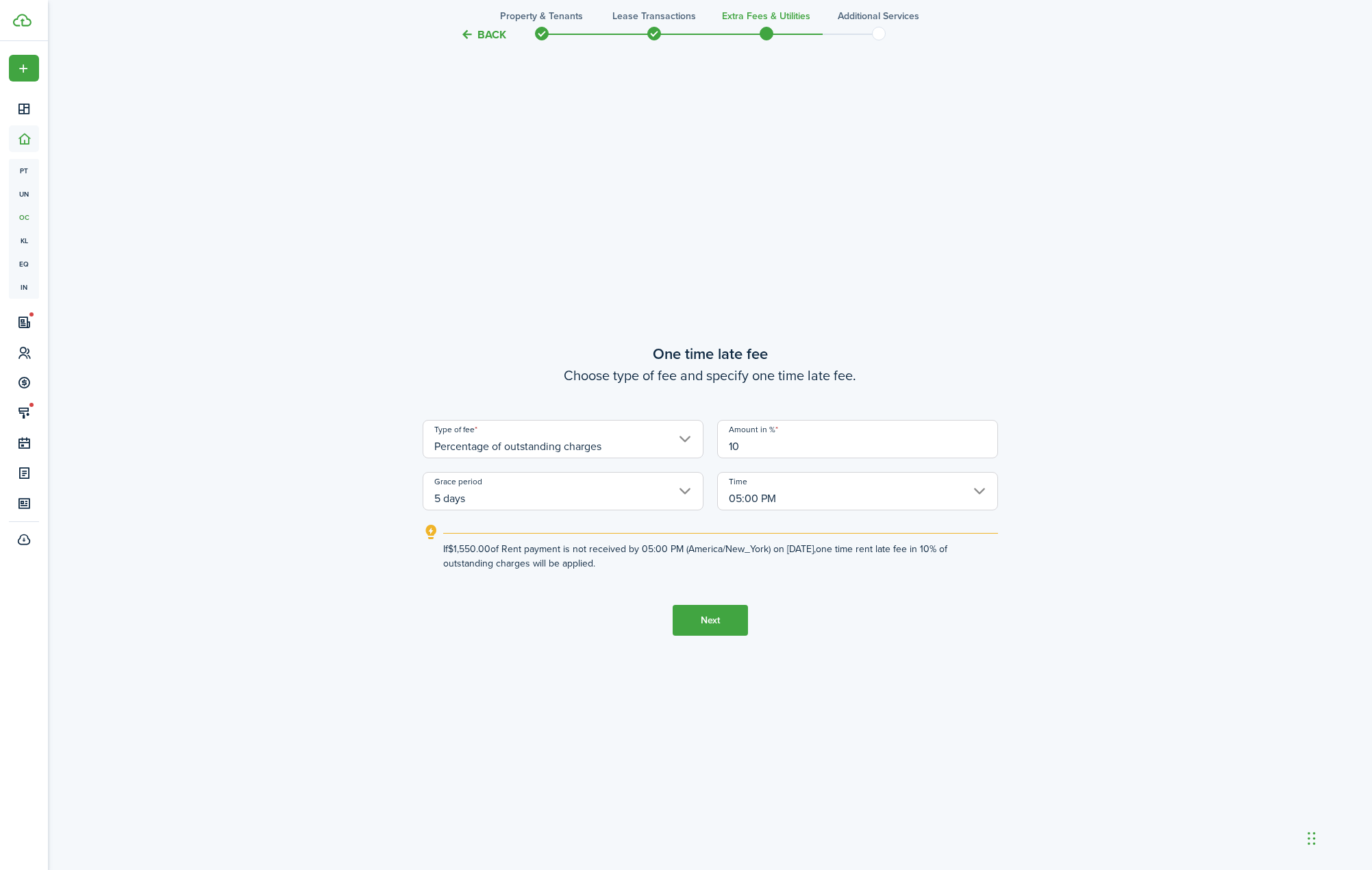
click at [723, 609] on button "Next" at bounding box center [711, 620] width 75 height 31
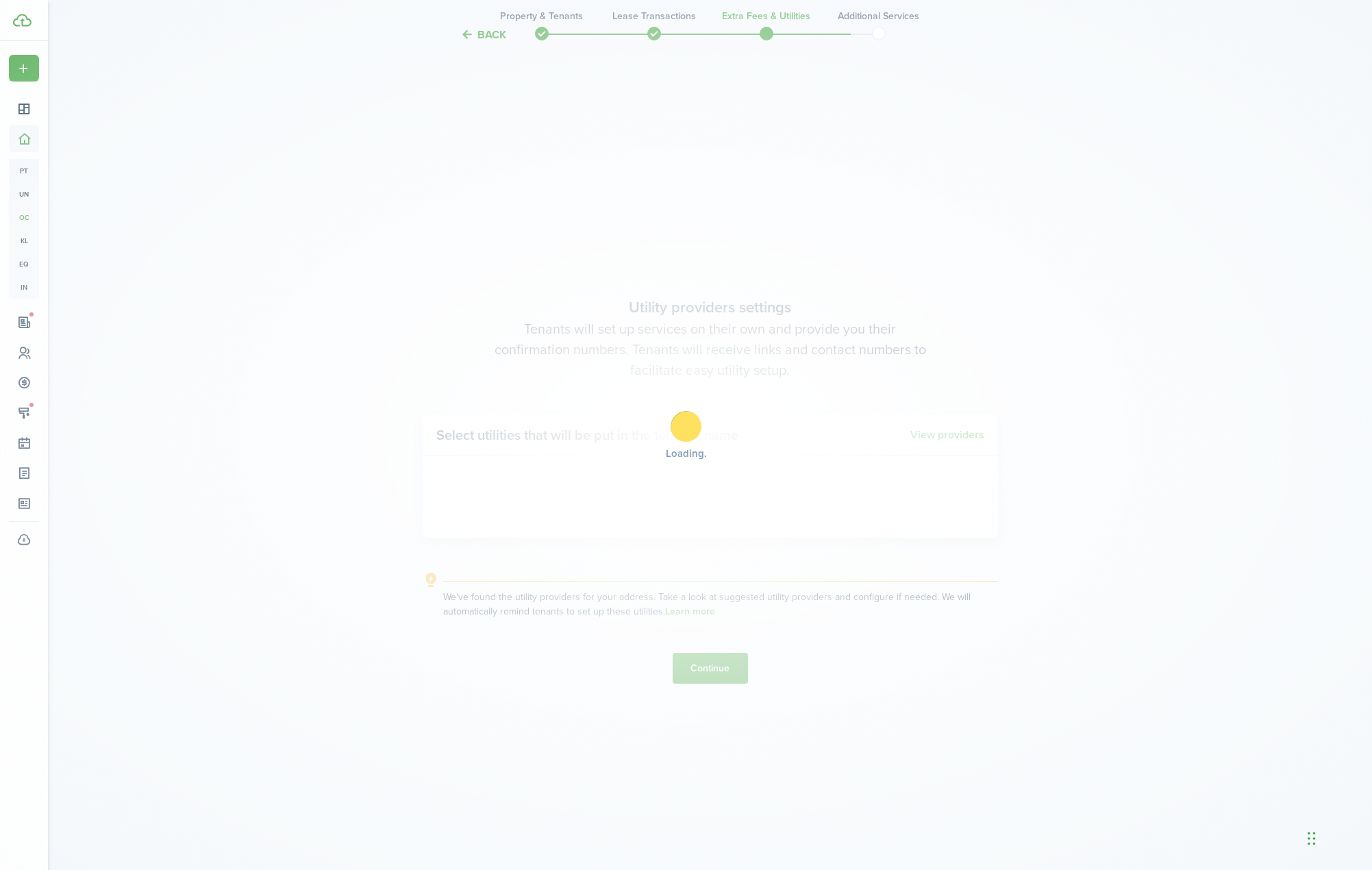
scroll to position [2518, 0]
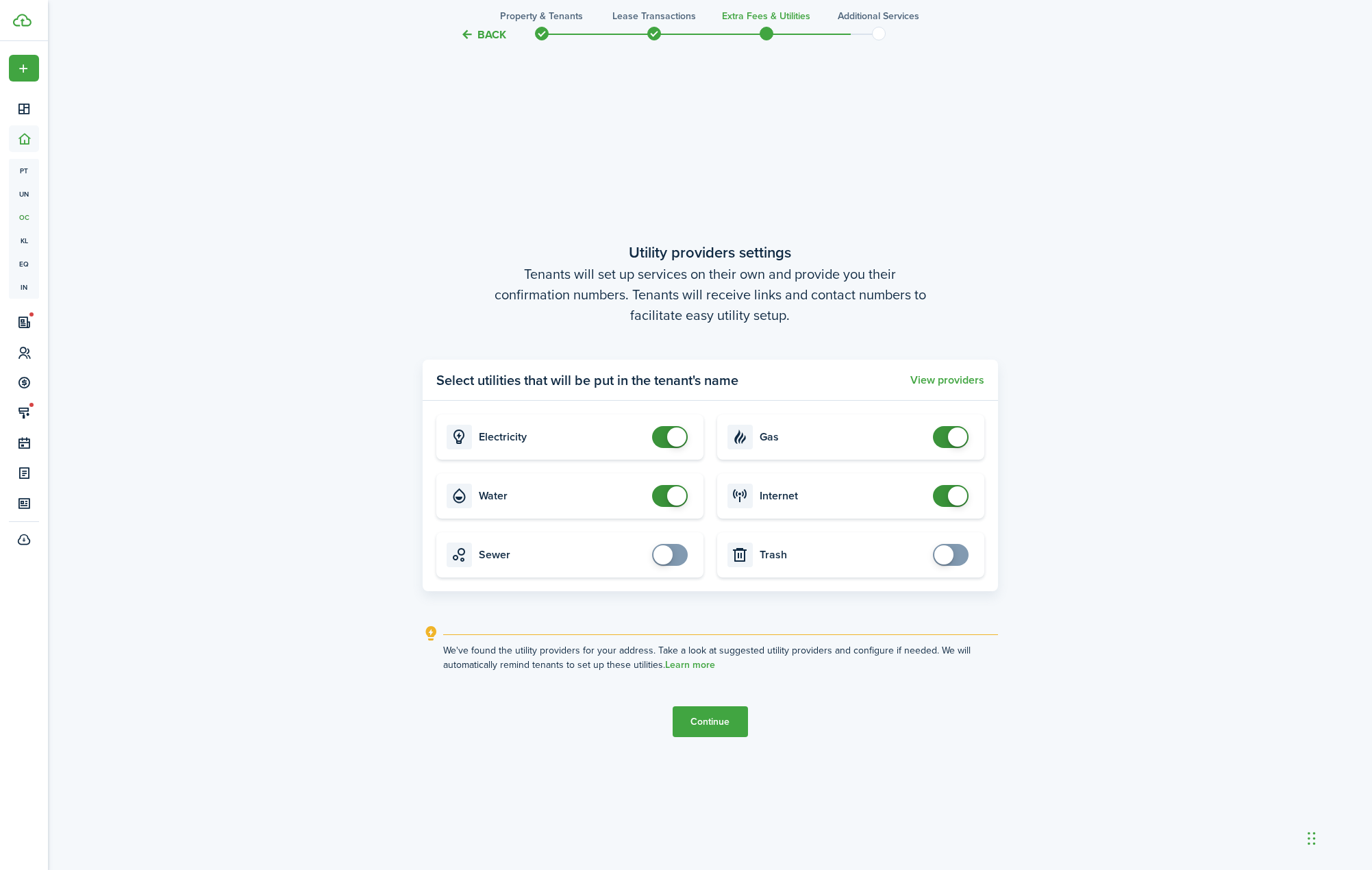
checkbox input "false"
click at [949, 440] on span at bounding box center [958, 437] width 19 height 19
checkbox input "false"
click at [947, 493] on span at bounding box center [951, 496] width 14 height 22
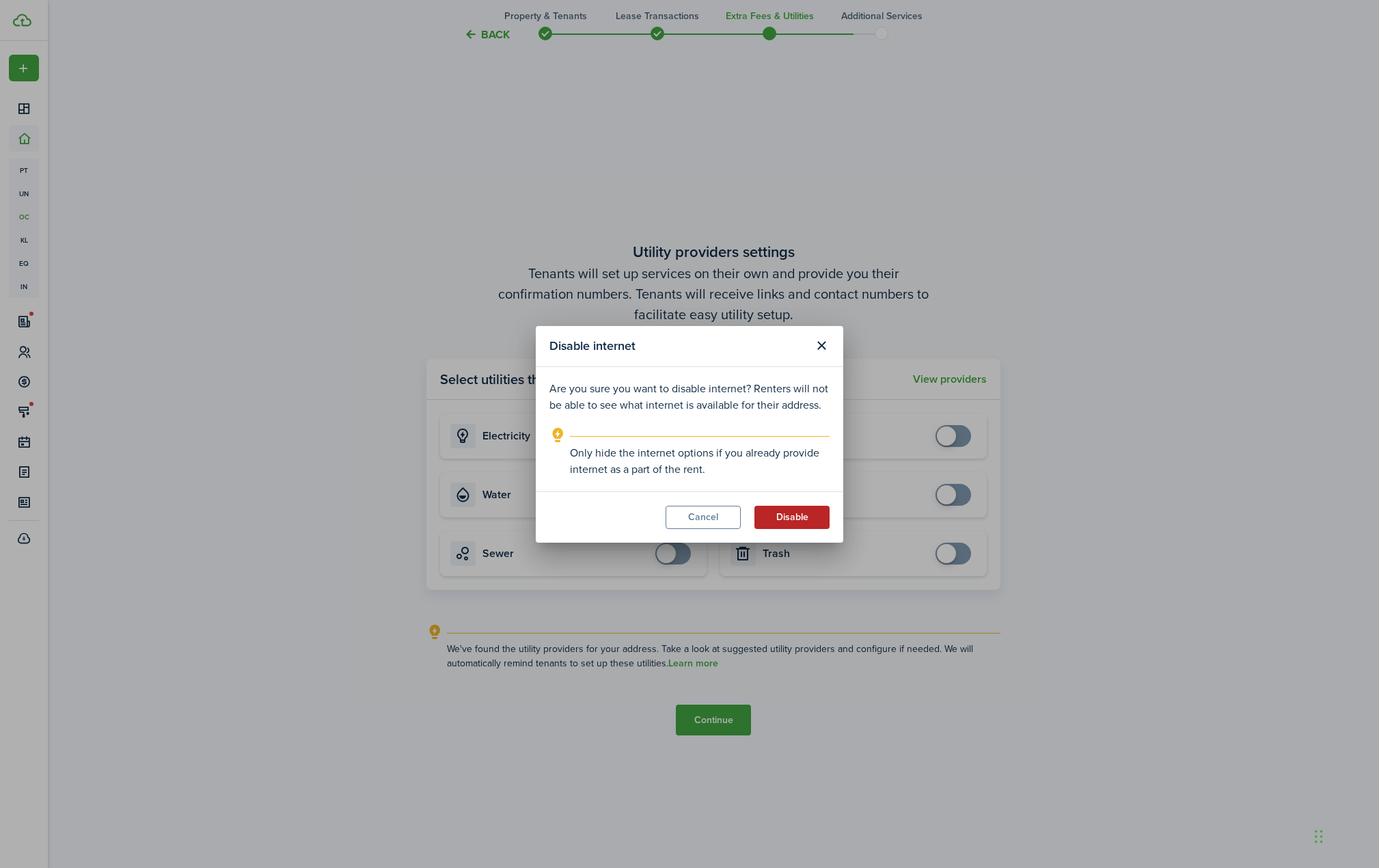
click at [775, 521] on button "Disable" at bounding box center [792, 517] width 75 height 24
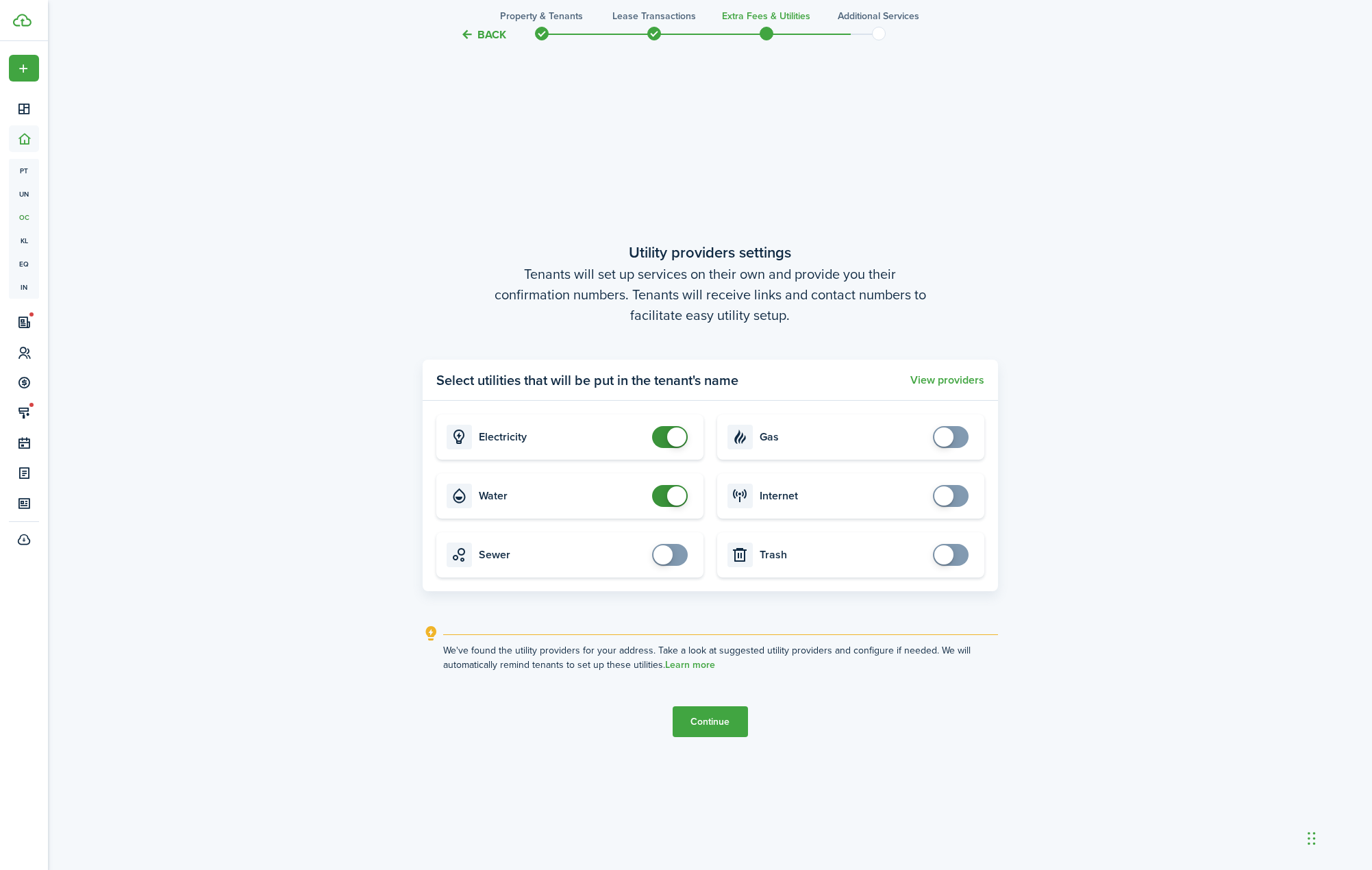
checkbox input "false"
click at [668, 500] on span at bounding box center [677, 496] width 19 height 19
click at [726, 721] on button "Continue" at bounding box center [711, 722] width 75 height 31
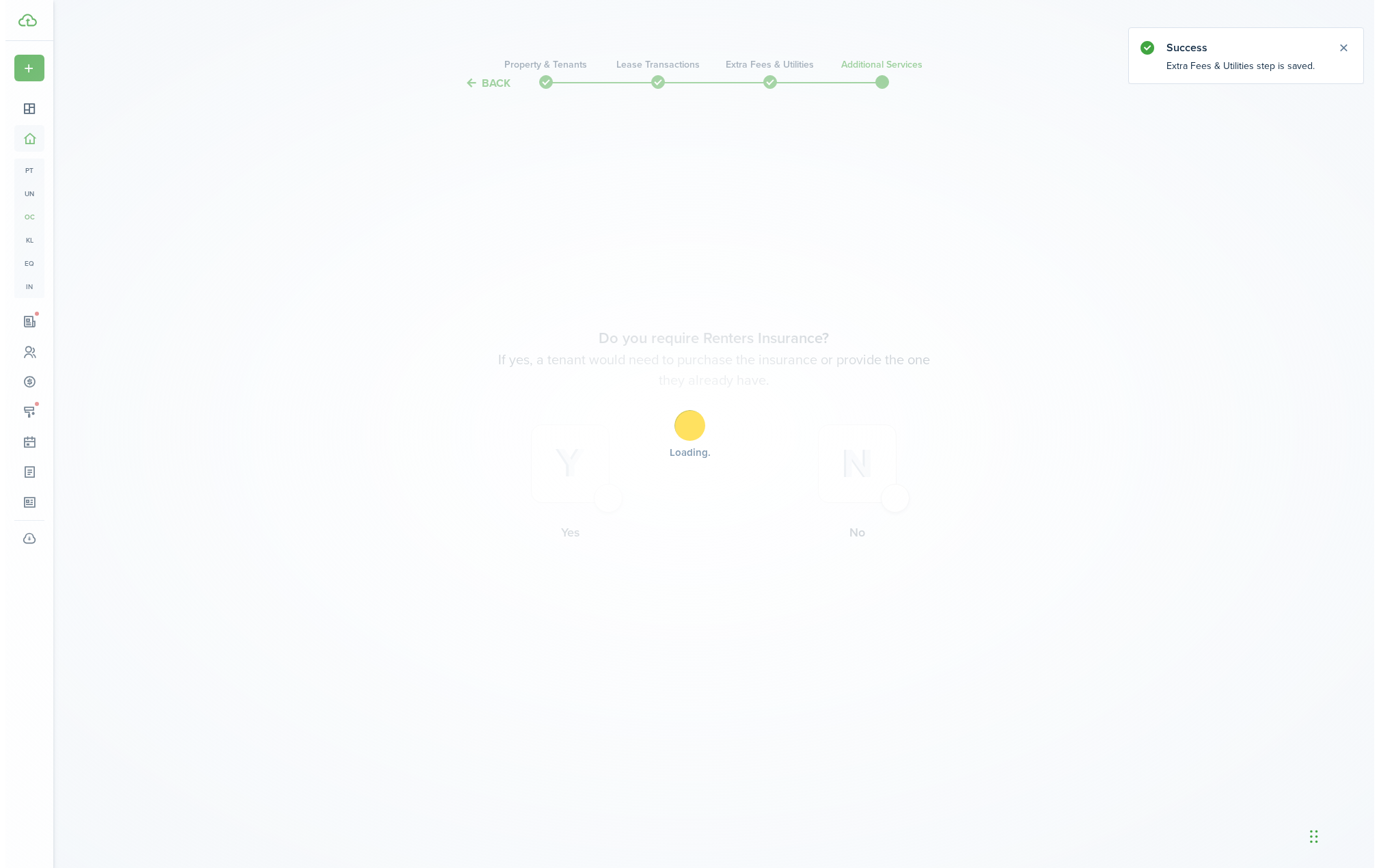
scroll to position [0, 0]
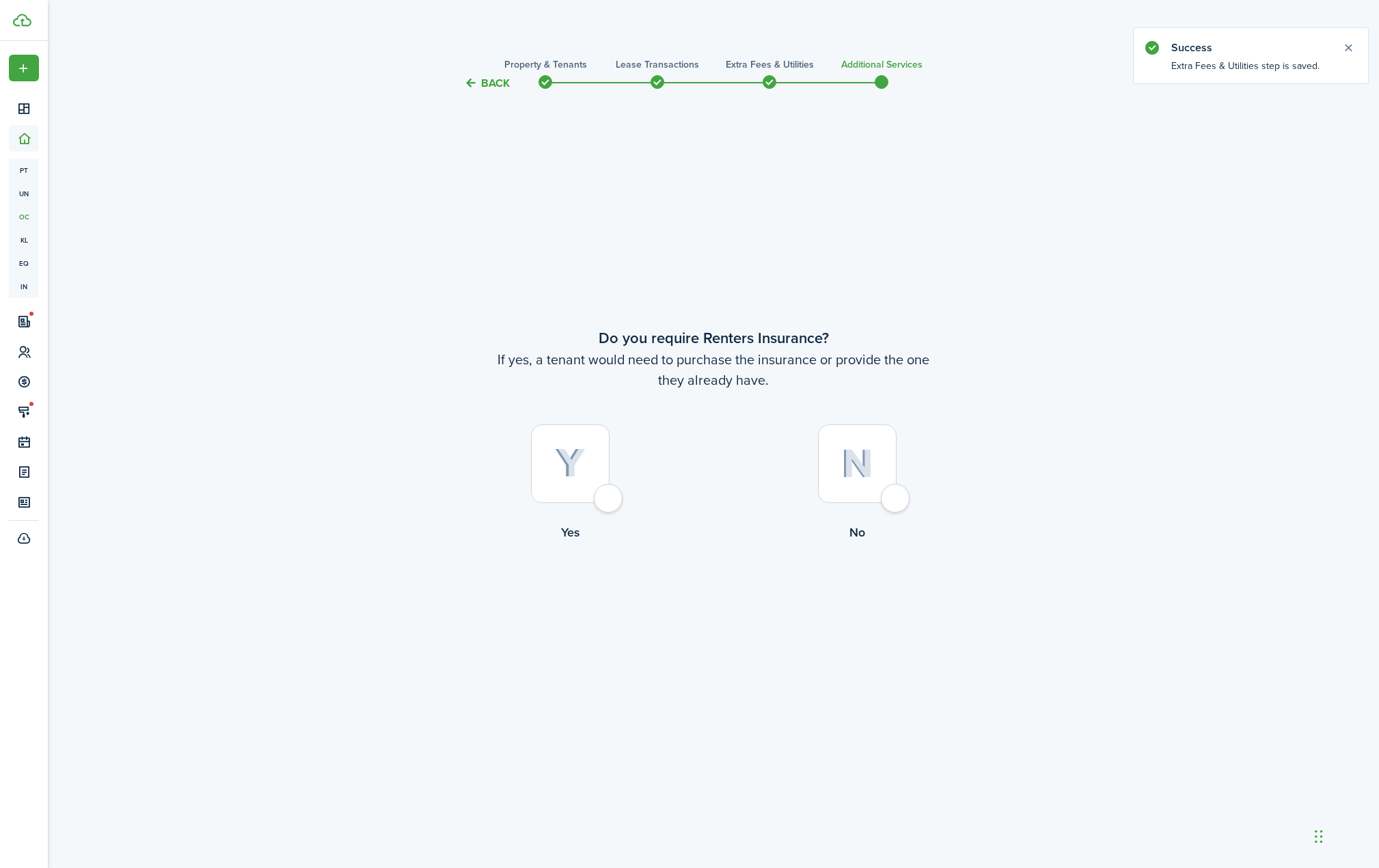
click at [852, 474] on img at bounding box center [857, 463] width 32 height 29
radio input "true"
click at [719, 587] on button "Complete move in" at bounding box center [713, 598] width 100 height 31
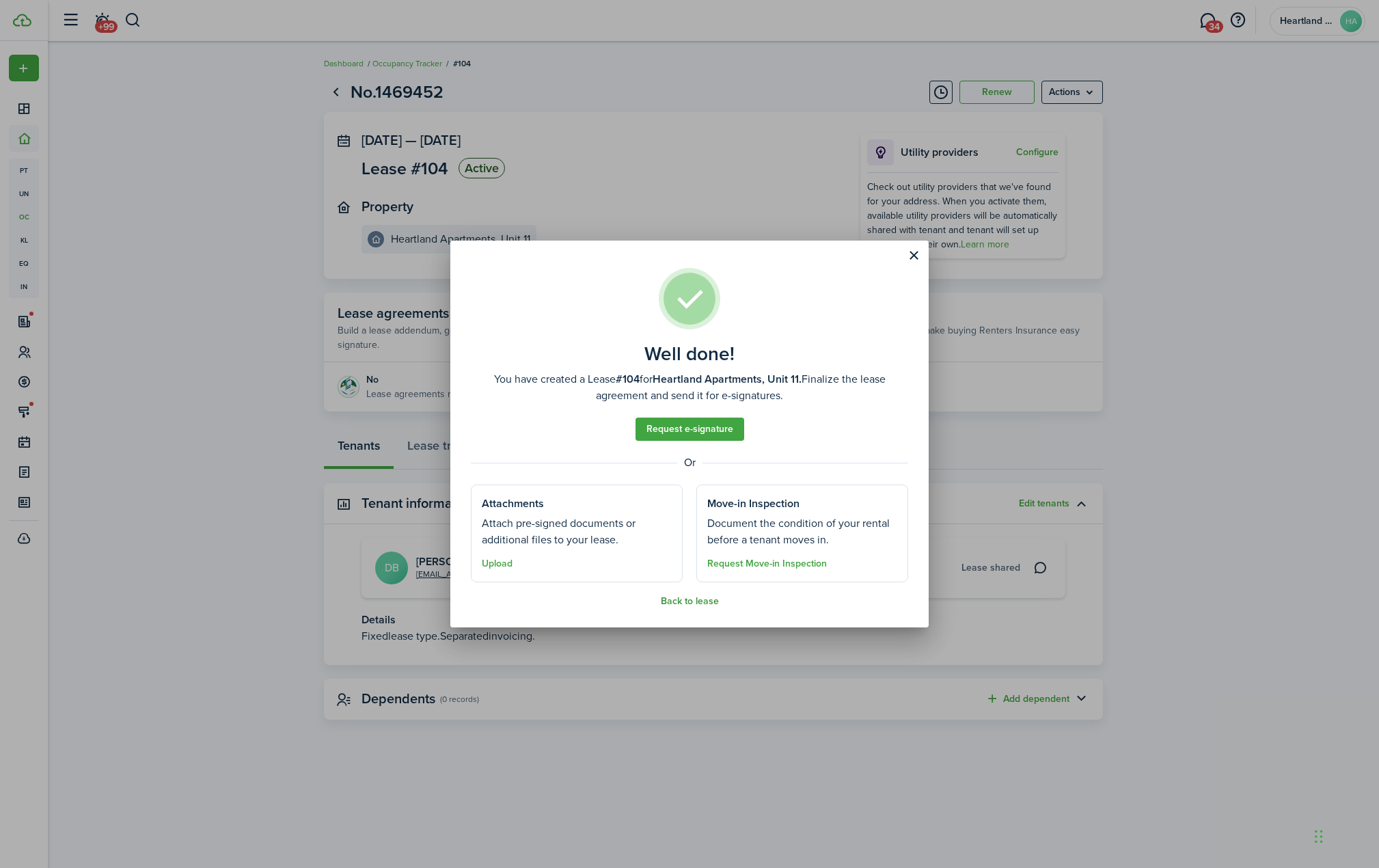
click at [700, 600] on button "Back to lease" at bounding box center [690, 601] width 58 height 11
